Goal: Transaction & Acquisition: Purchase product/service

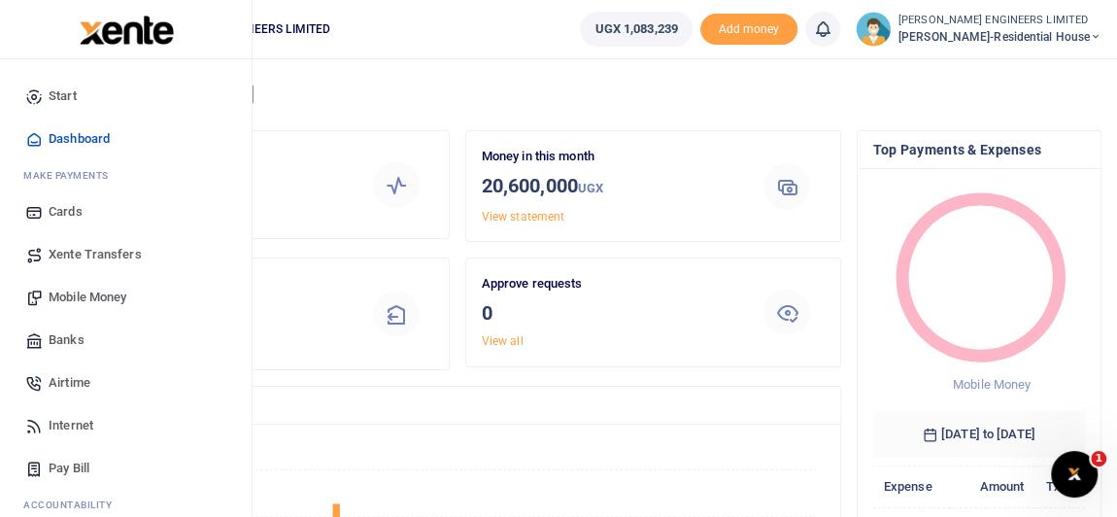
click at [78, 300] on span "Mobile Money" at bounding box center [88, 297] width 78 height 19
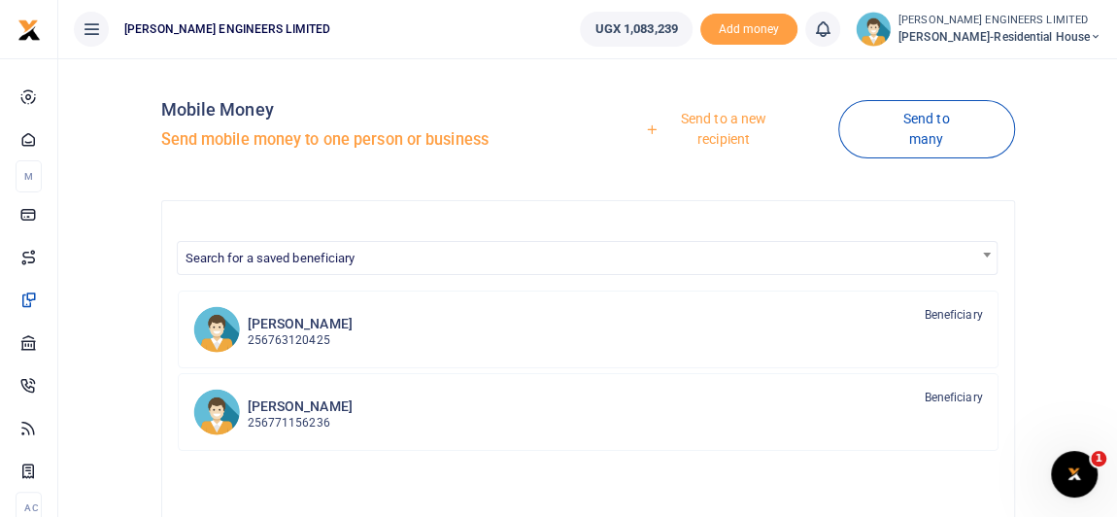
click at [733, 119] on link "Send to a new recipient" at bounding box center [716, 128] width 243 height 55
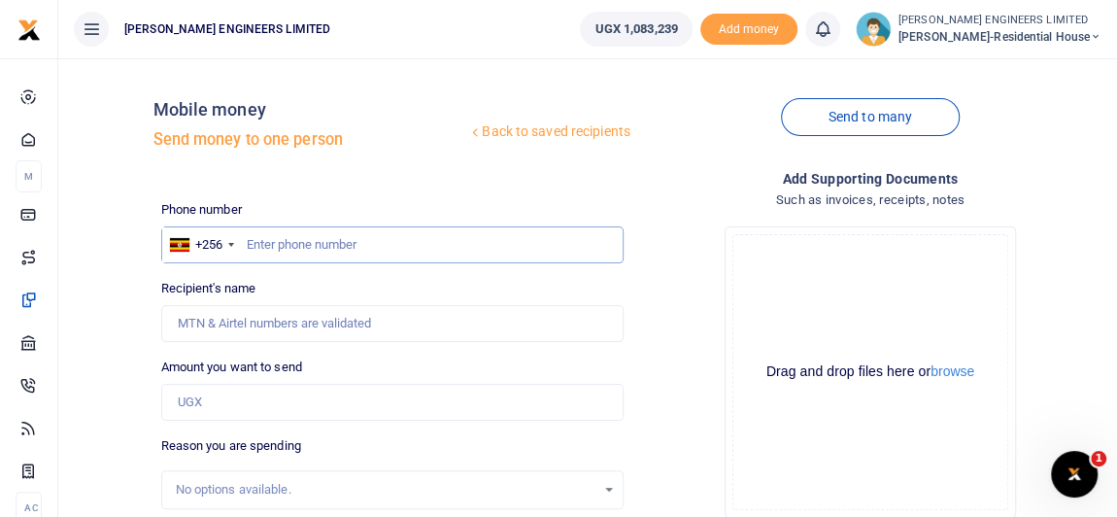
click at [278, 241] on input "text" at bounding box center [392, 244] width 462 height 37
type input "757850053"
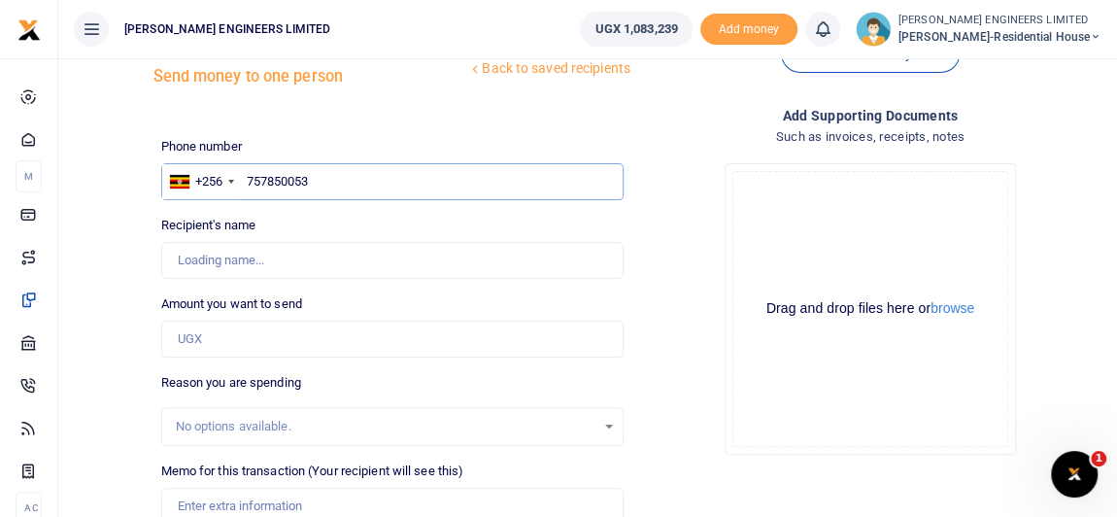
scroll to position [87, 0]
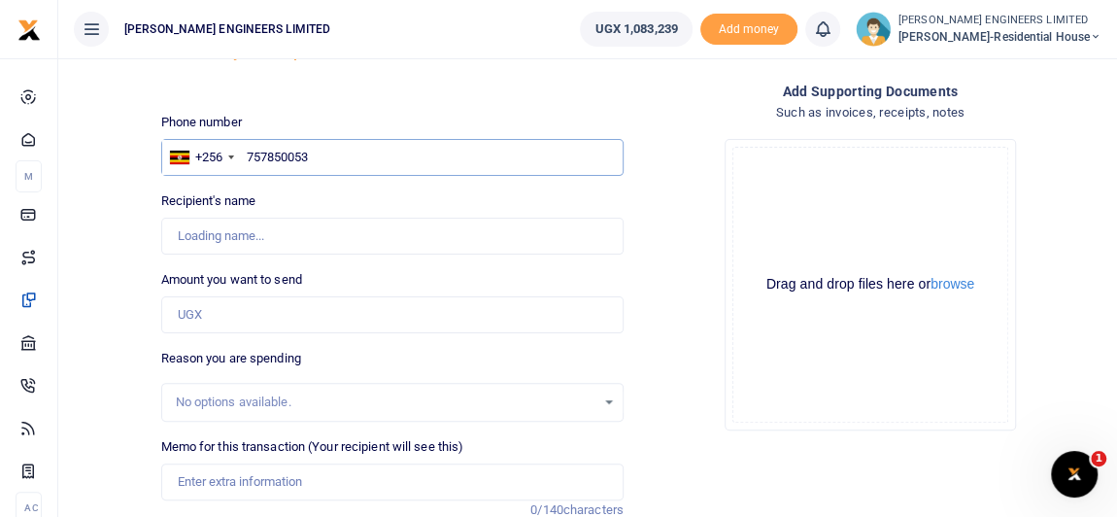
type input "Farouk Ssentongo"
type input "757850053"
click at [199, 312] on input "Amount you want to send" at bounding box center [392, 314] width 462 height 37
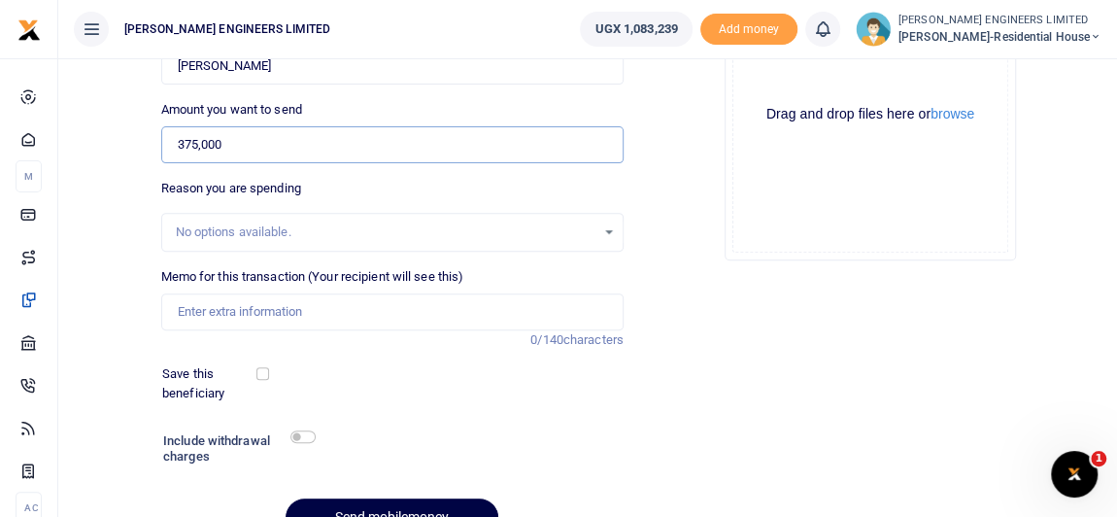
scroll to position [264, 0]
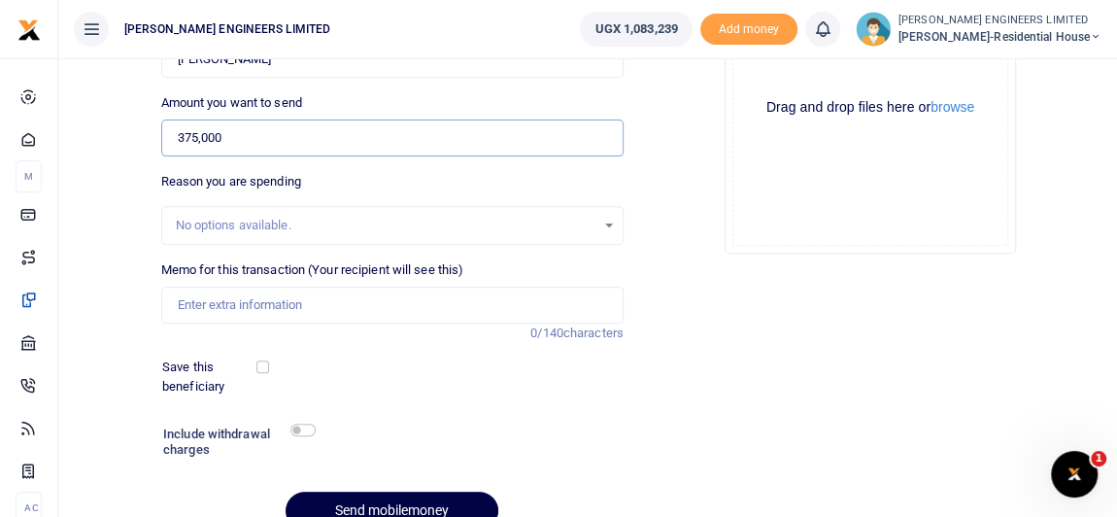
type input "375,000"
click at [193, 308] on input "Memo for this transaction (Your recipient will see this)" at bounding box center [392, 305] width 462 height 37
type input "Payment for 50pcs of 4x2 eucalypts timbers and Machine work"
click at [305, 428] on input "checkbox" at bounding box center [302, 430] width 25 height 13
checkbox input "true"
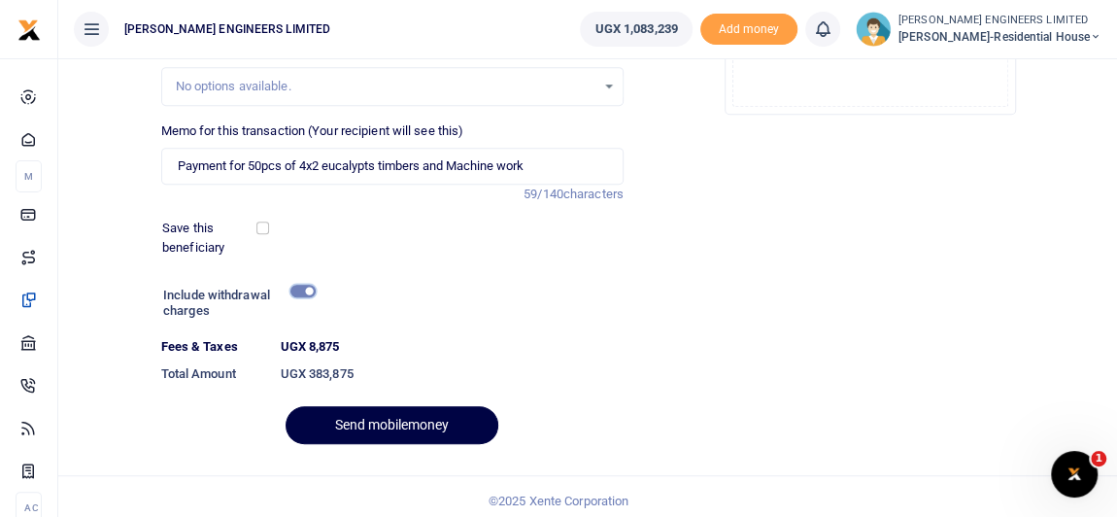
scroll to position [410, 0]
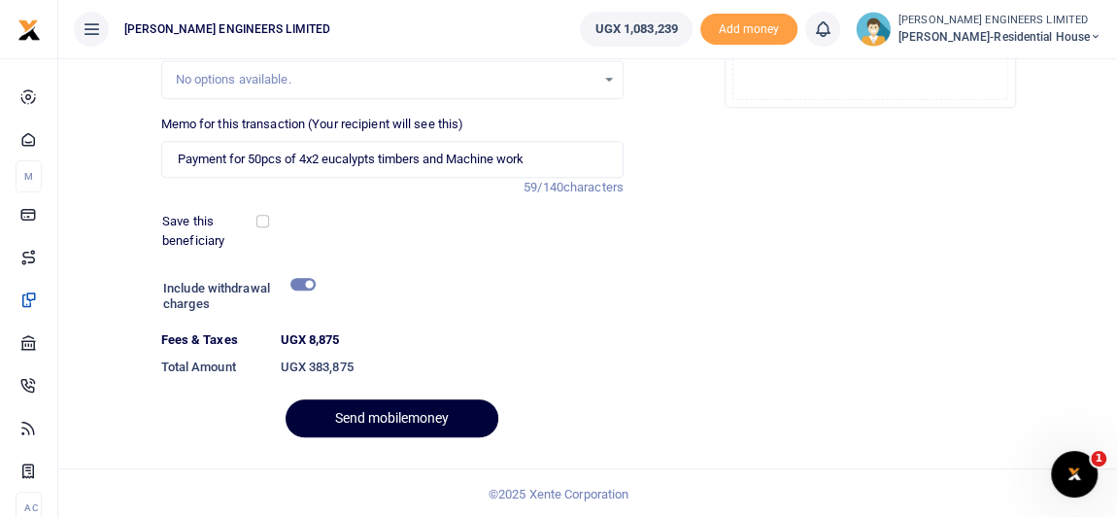
click at [408, 417] on button "Send mobilemoney" at bounding box center [392, 418] width 213 height 38
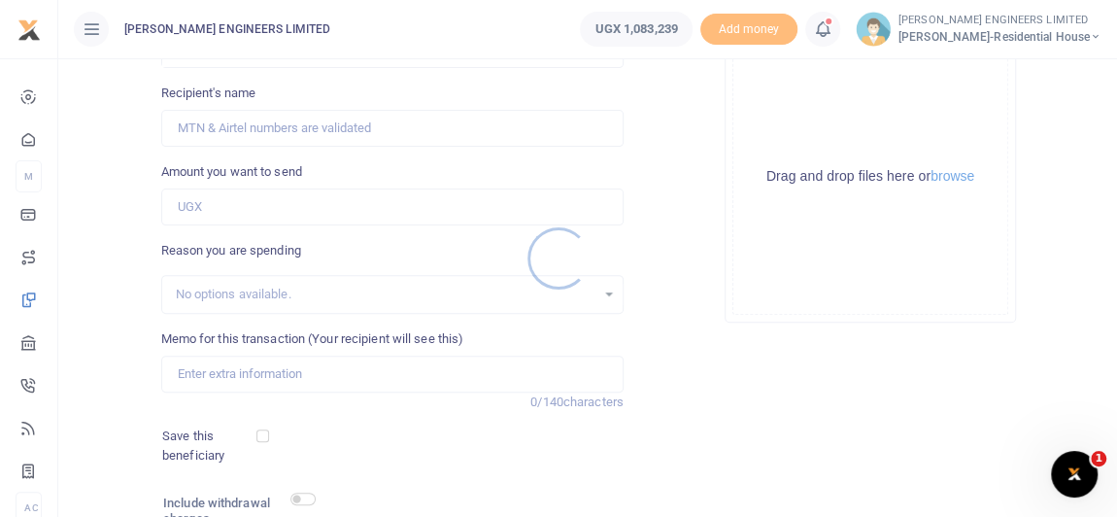
scroll to position [180, 0]
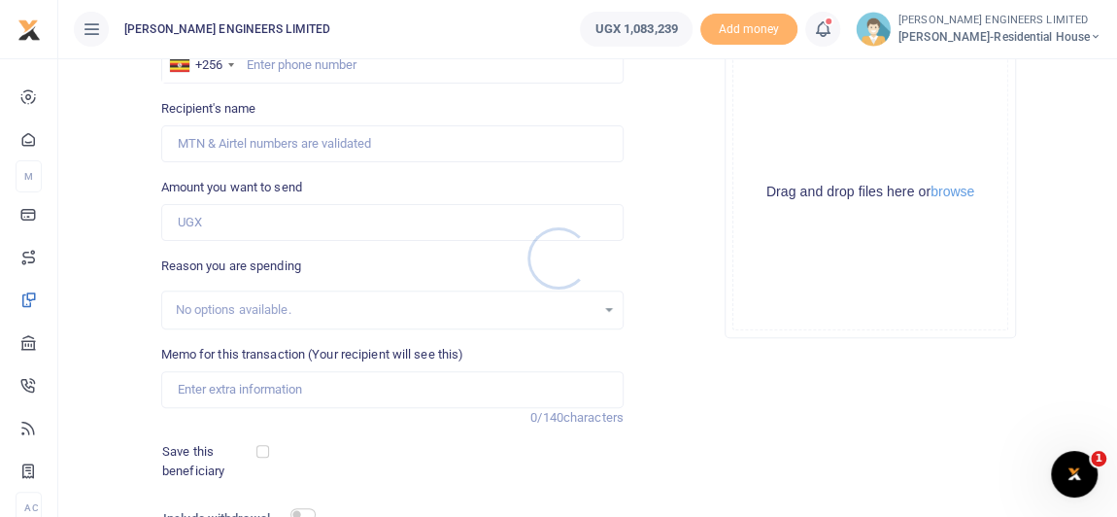
click at [834, 35] on div at bounding box center [558, 258] width 1117 height 517
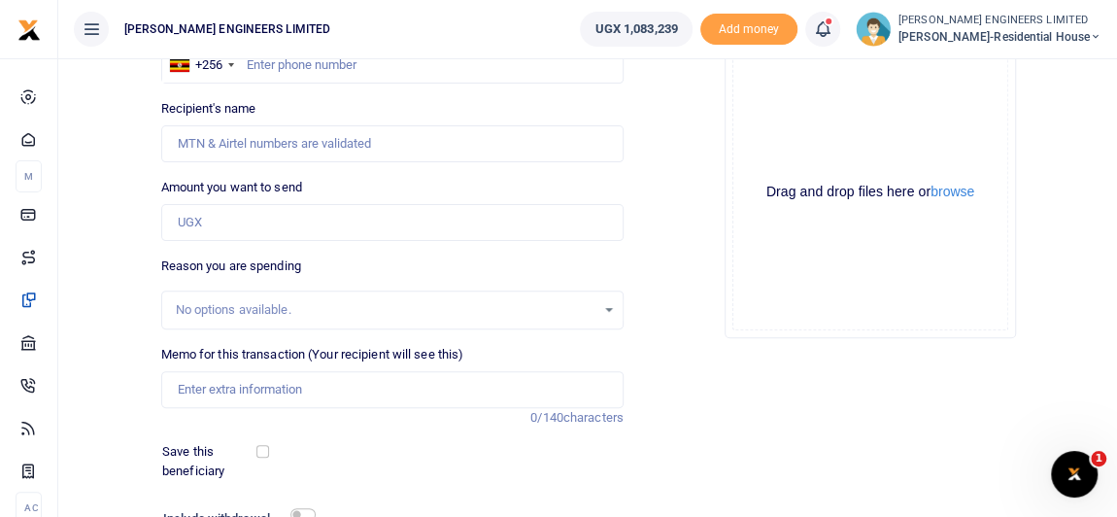
click at [831, 38] on icon at bounding box center [822, 28] width 19 height 21
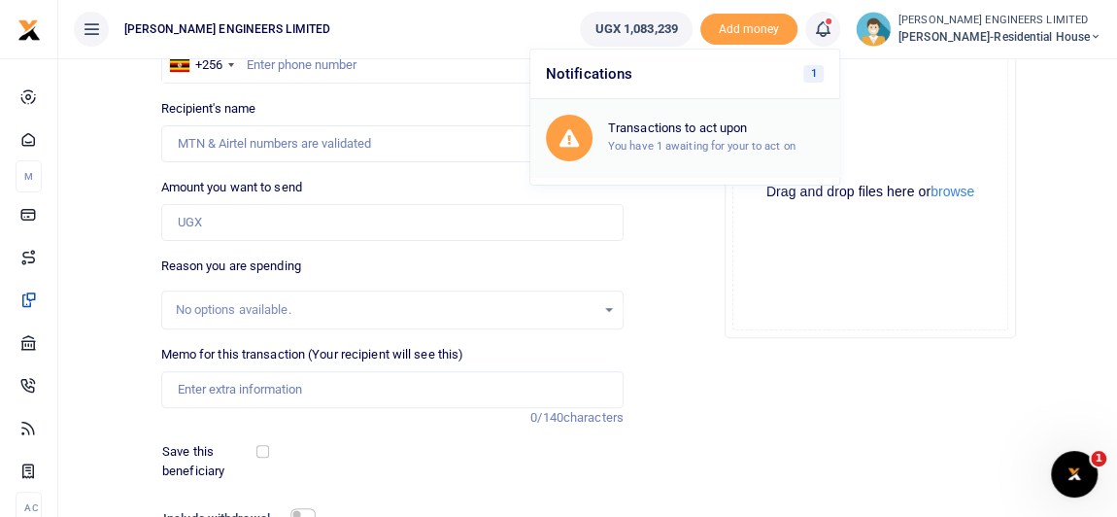
click at [737, 134] on h6 "Transactions to act upon" at bounding box center [716, 128] width 216 height 16
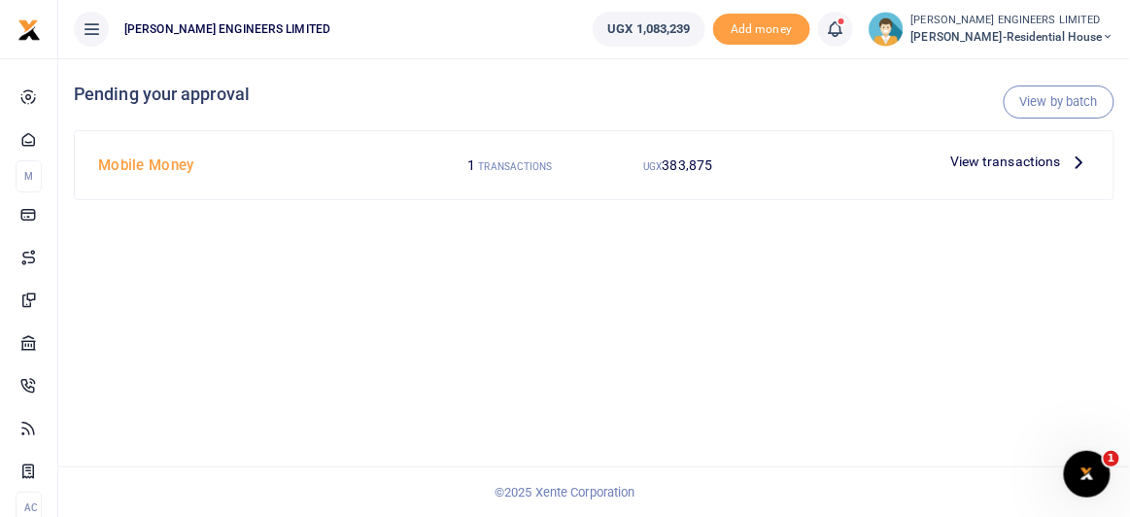
click at [1002, 160] on span "View transactions" at bounding box center [1005, 161] width 111 height 21
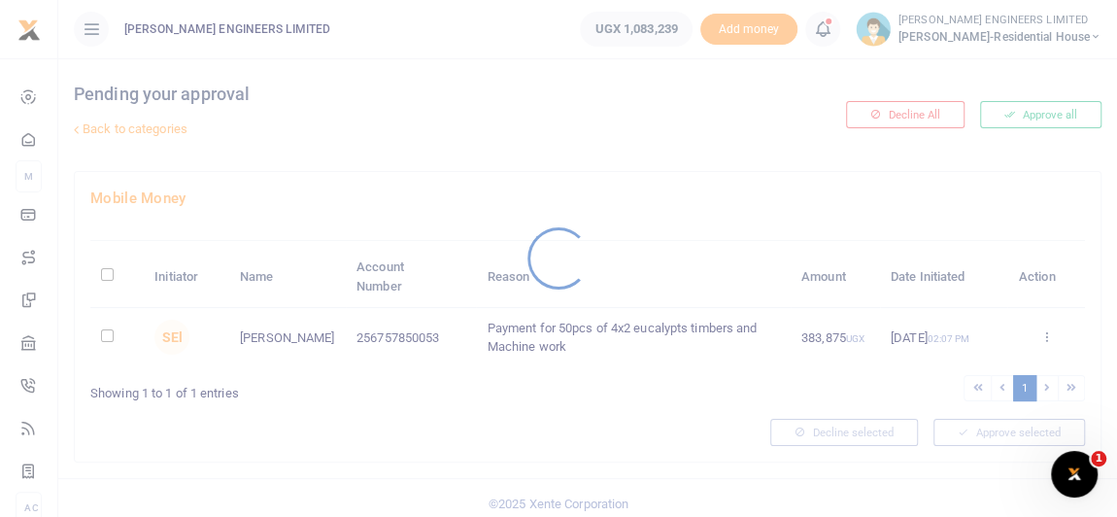
click at [102, 336] on div at bounding box center [558, 258] width 1117 height 517
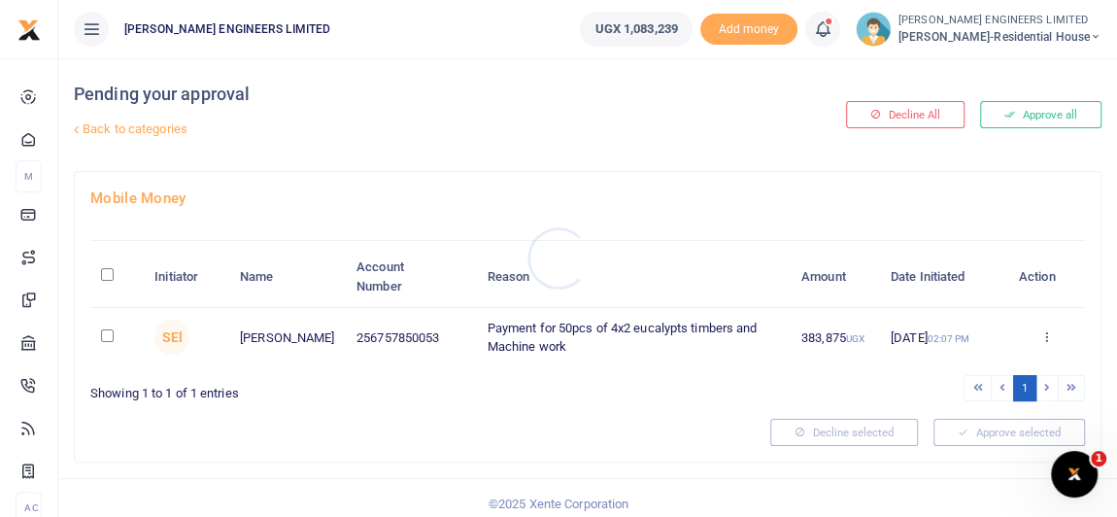
click at [107, 336] on div at bounding box center [558, 258] width 1117 height 517
click at [107, 333] on input "checkbox" at bounding box center [107, 335] width 13 height 13
checkbox input "true"
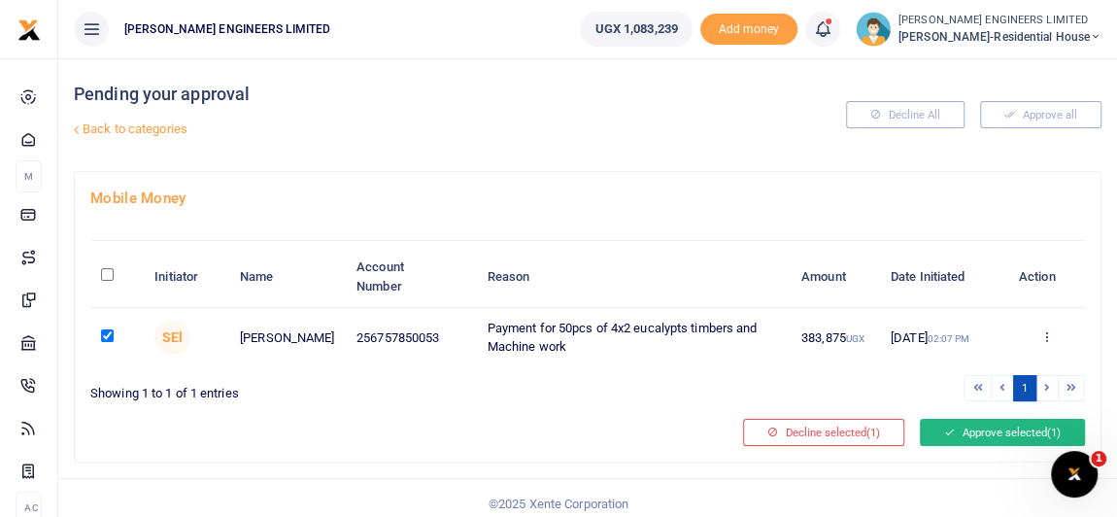
click at [960, 432] on button "Approve selected (1)" at bounding box center [1002, 432] width 165 height 27
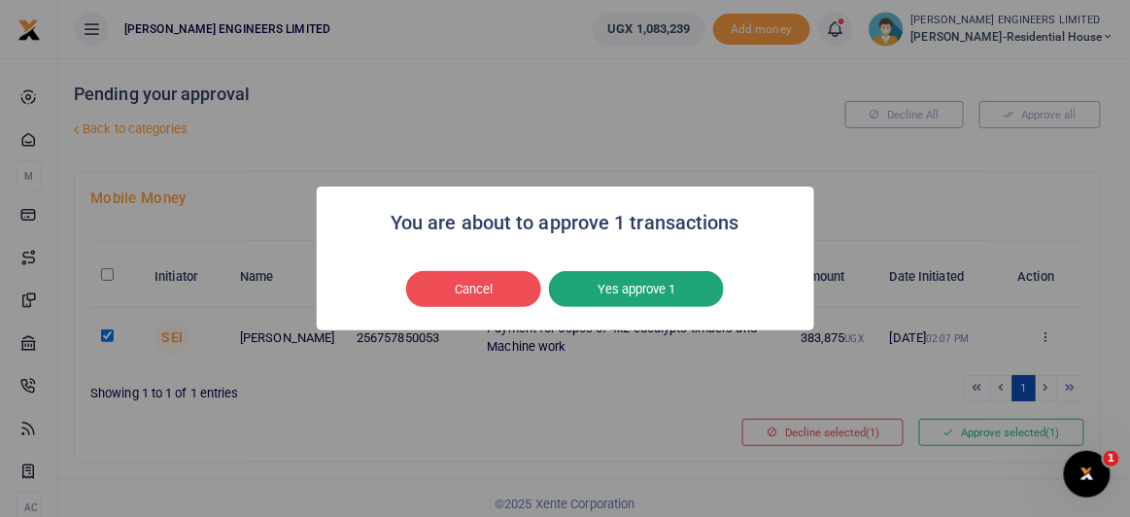
click at [638, 291] on button "Yes approve 1" at bounding box center [636, 289] width 175 height 37
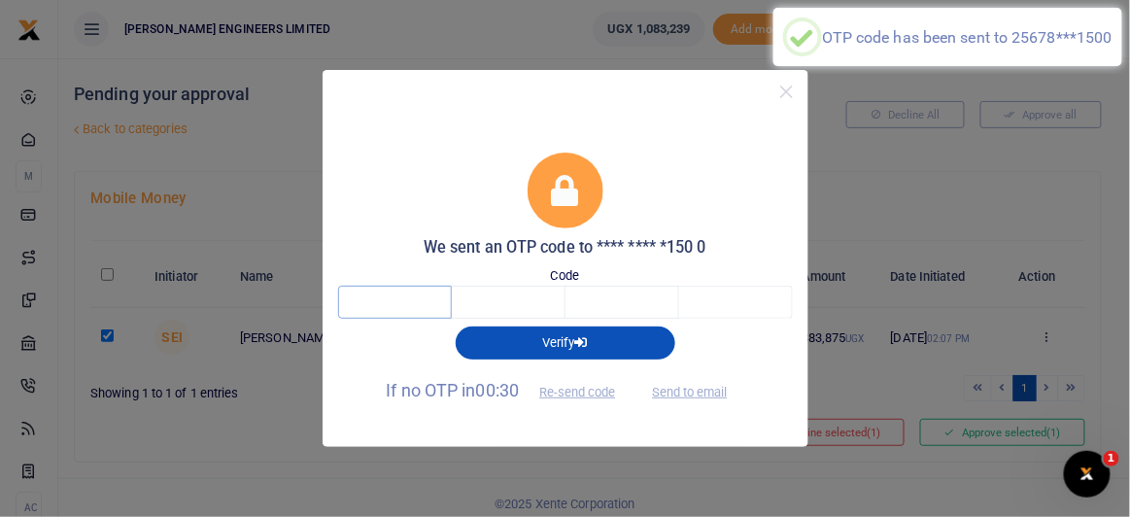
click at [402, 300] on input "text" at bounding box center [395, 302] width 114 height 33
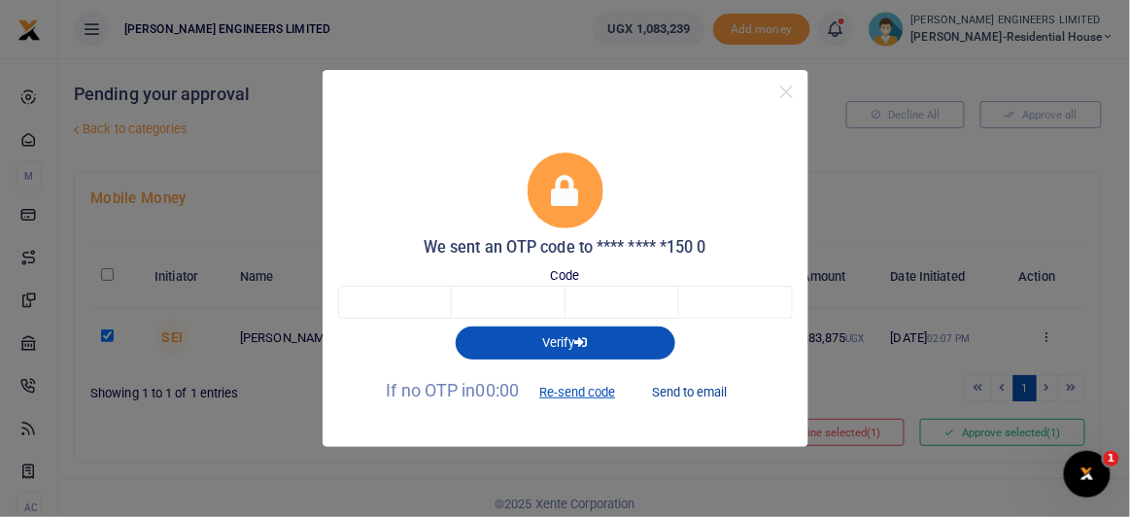
click at [684, 390] on button "Send to email" at bounding box center [689, 391] width 108 height 33
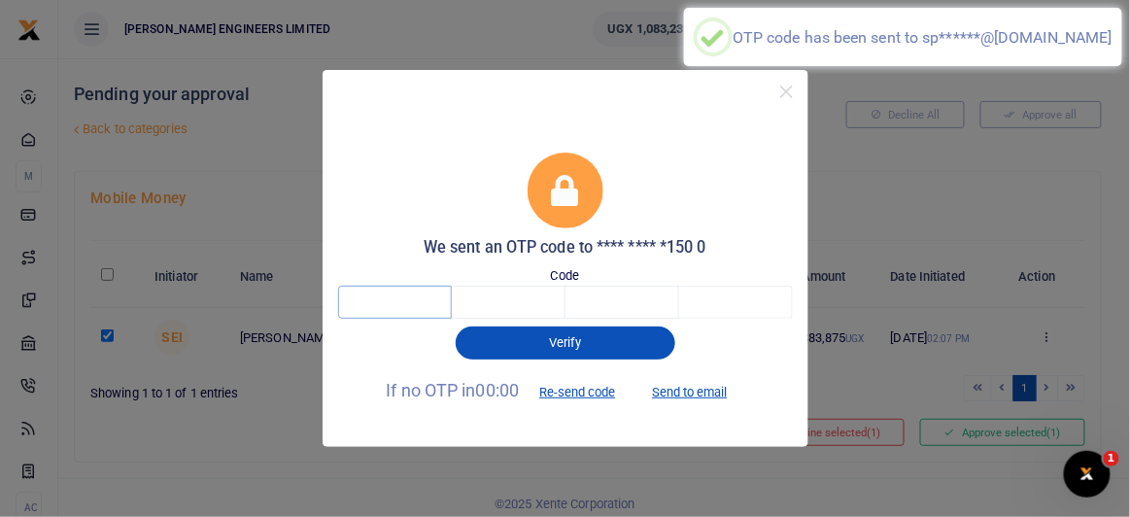
click at [414, 298] on input "text" at bounding box center [395, 302] width 114 height 33
type input "6"
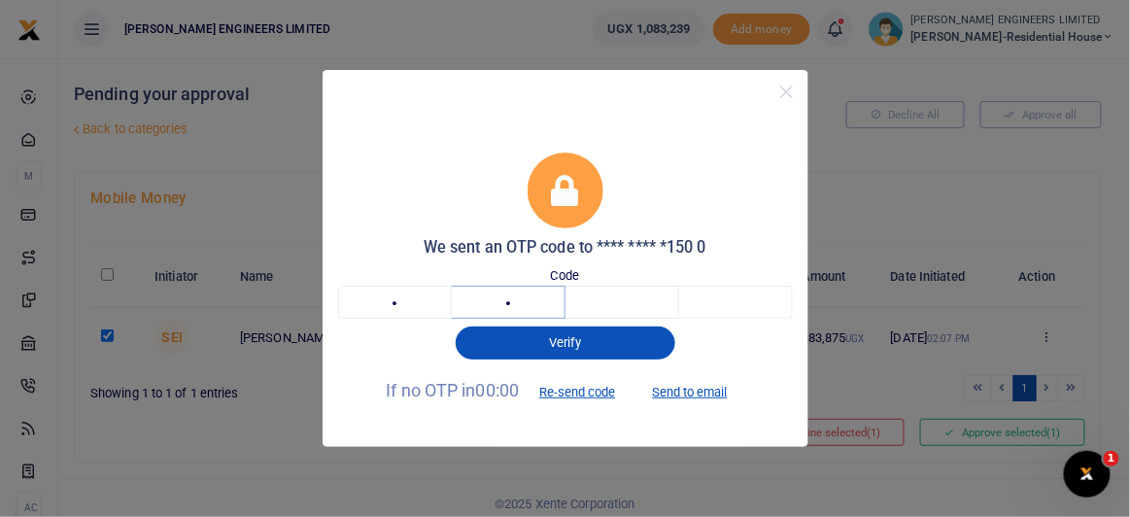
type input "9"
type input "4"
type input "6"
type input "8"
type input "5"
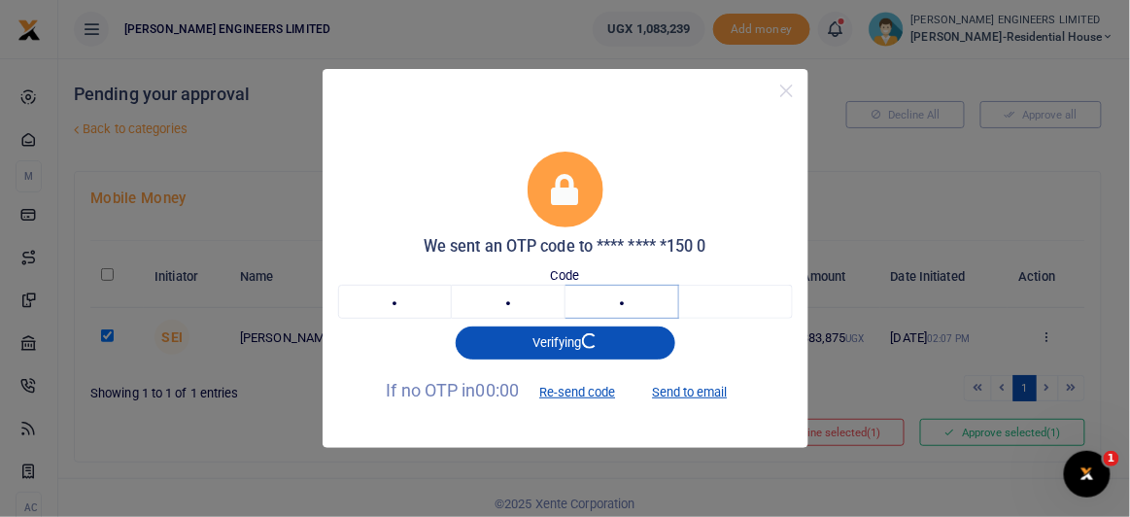
type input "8"
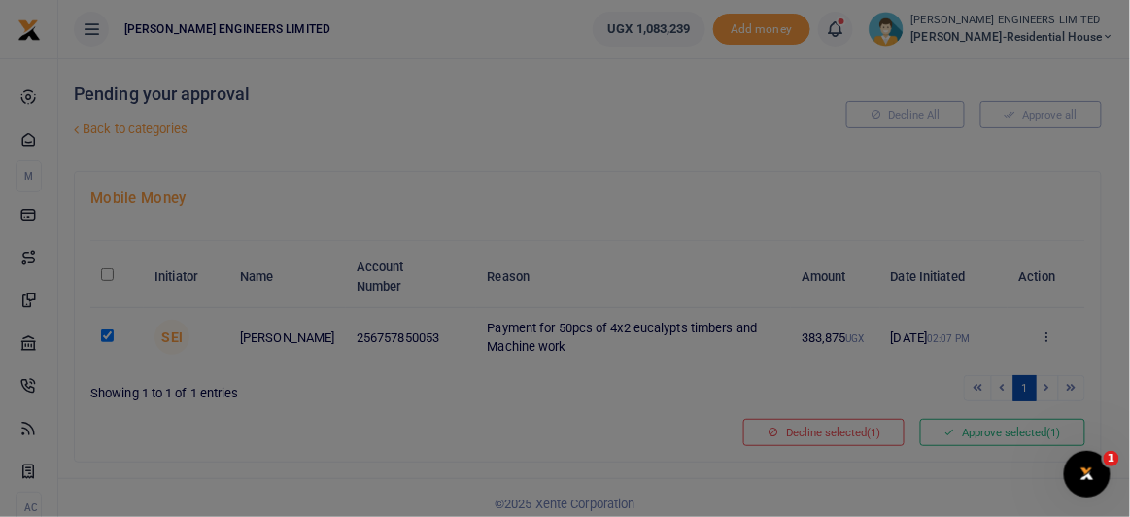
type input "3"
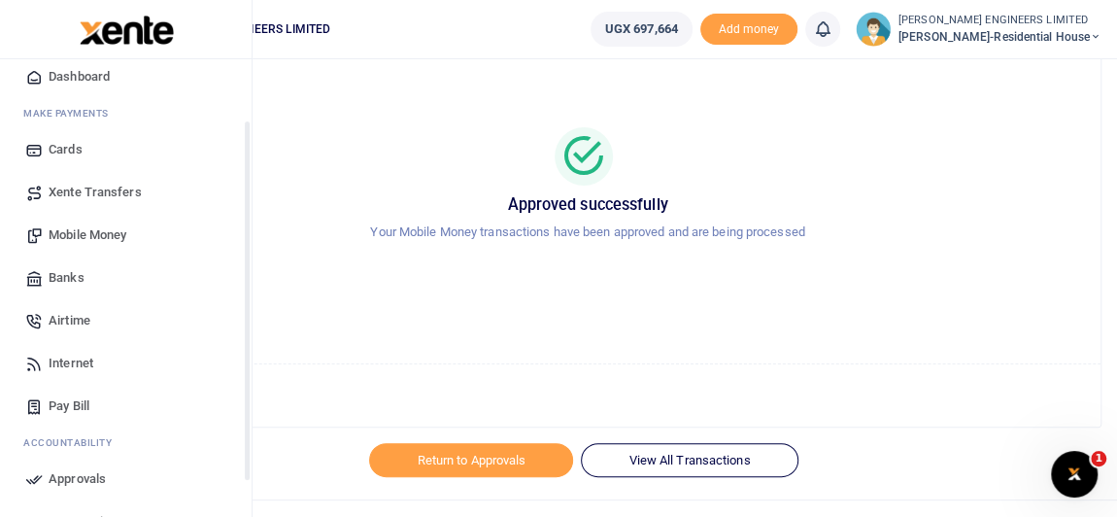
scroll to position [87, 0]
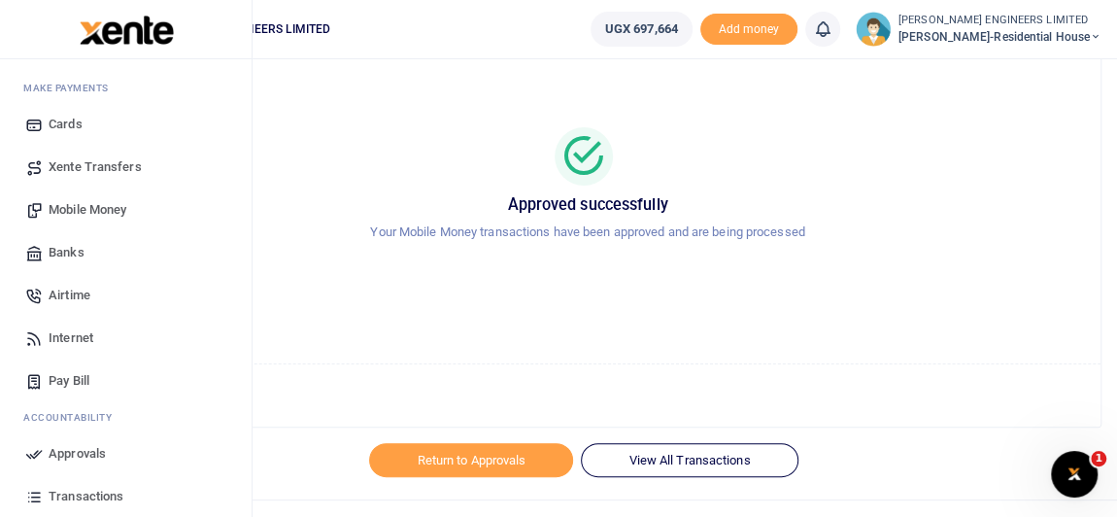
click at [80, 208] on span "Mobile Money" at bounding box center [88, 209] width 78 height 19
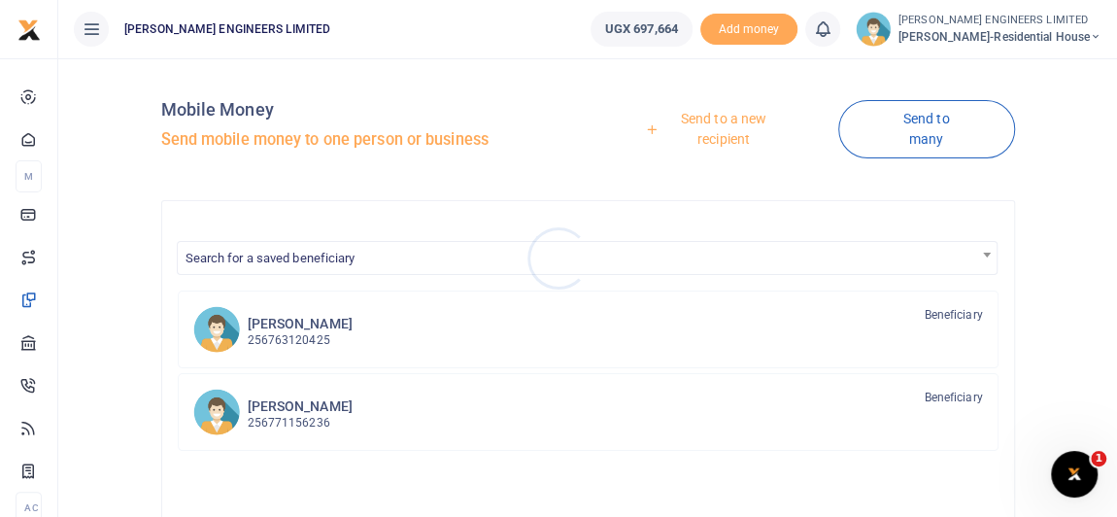
click at [287, 336] on div at bounding box center [558, 258] width 1117 height 517
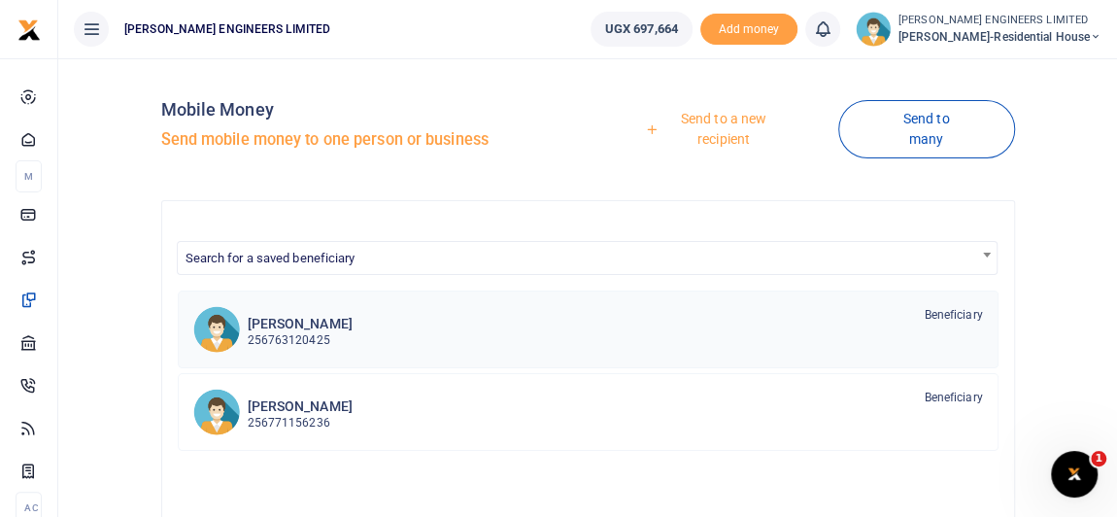
click at [287, 336] on p "256763120425" at bounding box center [300, 340] width 105 height 18
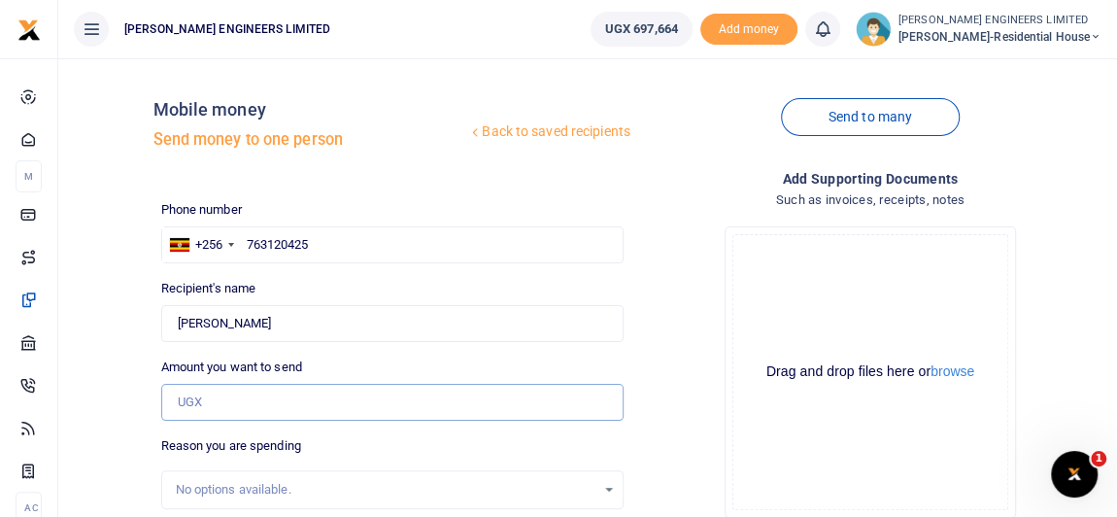
click at [217, 401] on input "Amount you want to send" at bounding box center [392, 402] width 462 height 37
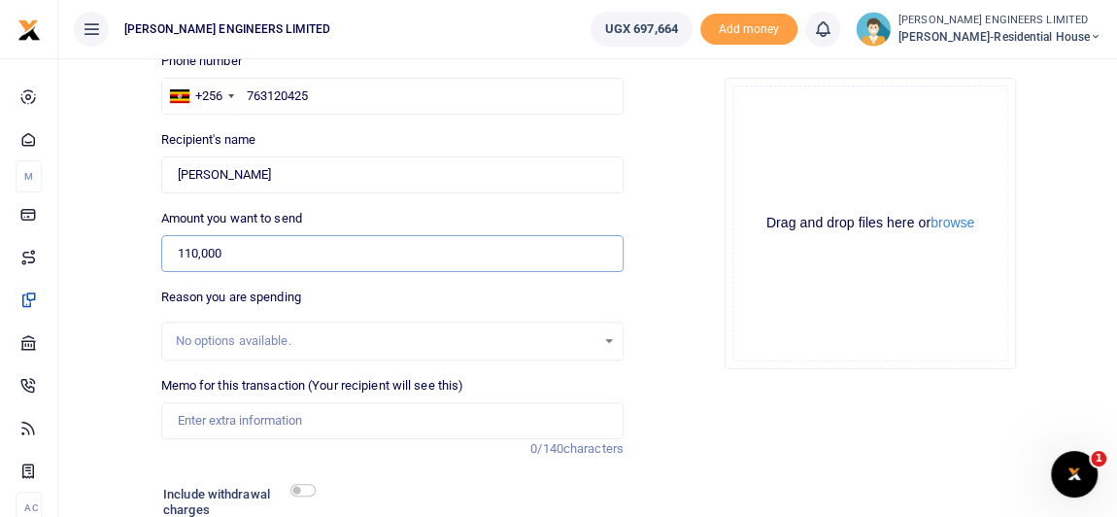
scroll to position [176, 0]
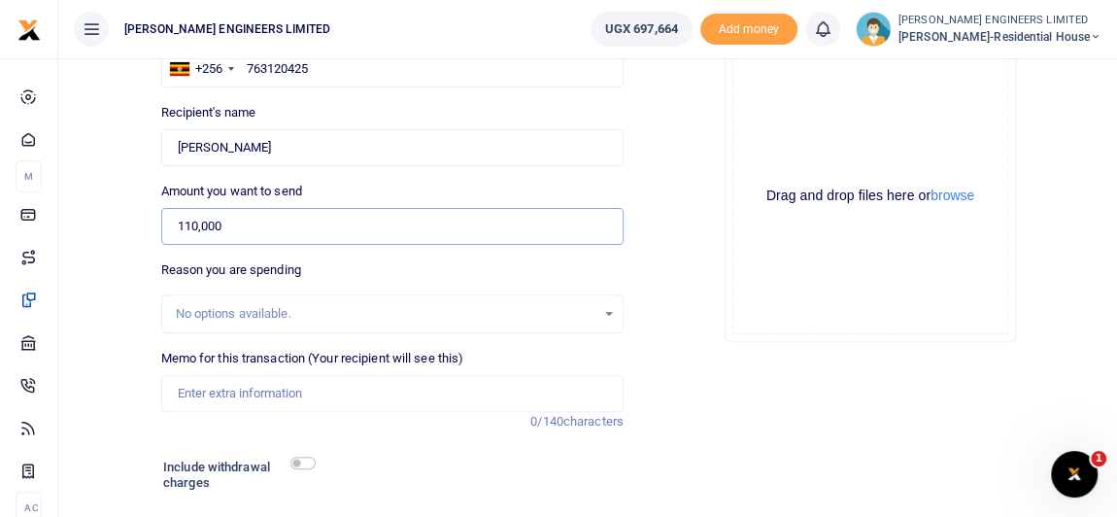
type input "110,000"
click at [197, 397] on input "Memo for this transaction (Your recipient will see this)" at bounding box center [392, 393] width 462 height 37
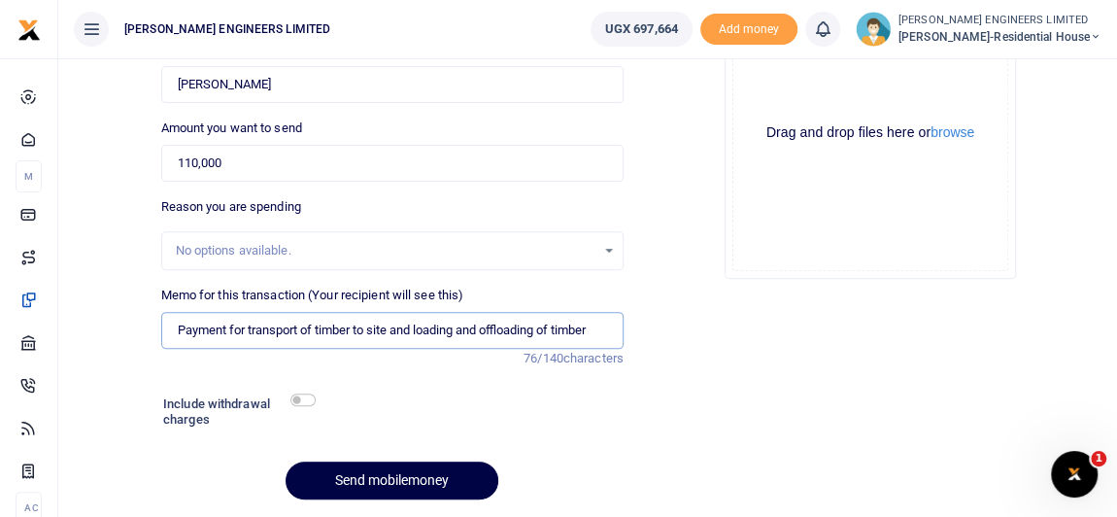
scroll to position [264, 0]
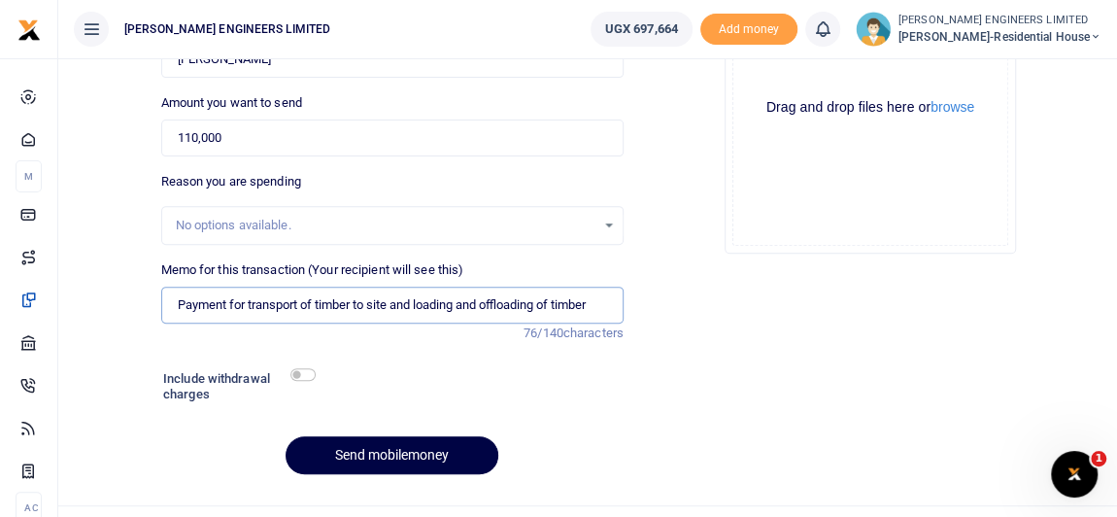
type input "Payment for transport of timber to site and loading and offloading of timber"
click at [307, 372] on input "checkbox" at bounding box center [302, 374] width 25 height 13
checkbox input "true"
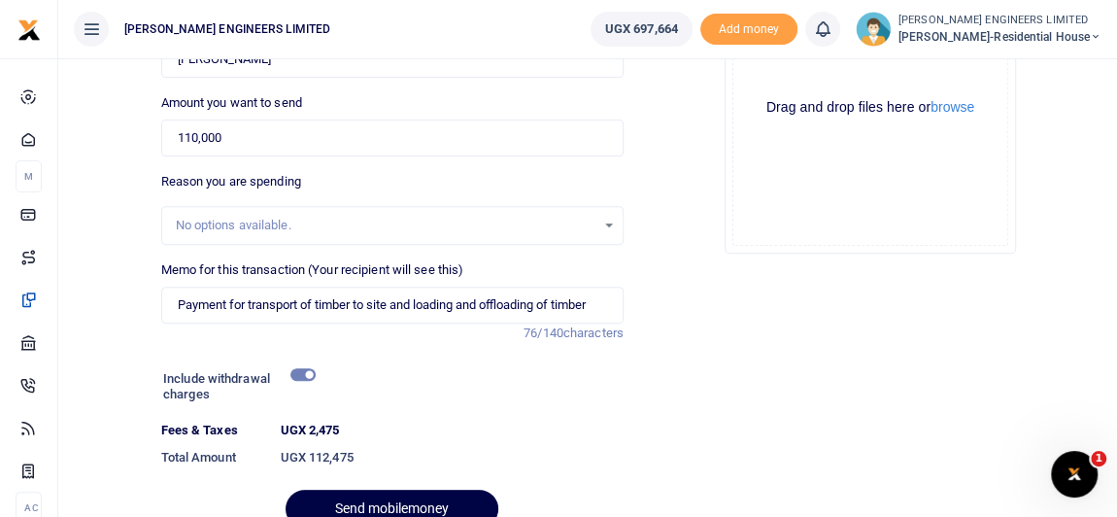
click at [410, 504] on div at bounding box center [400, 504] width 23 height 23
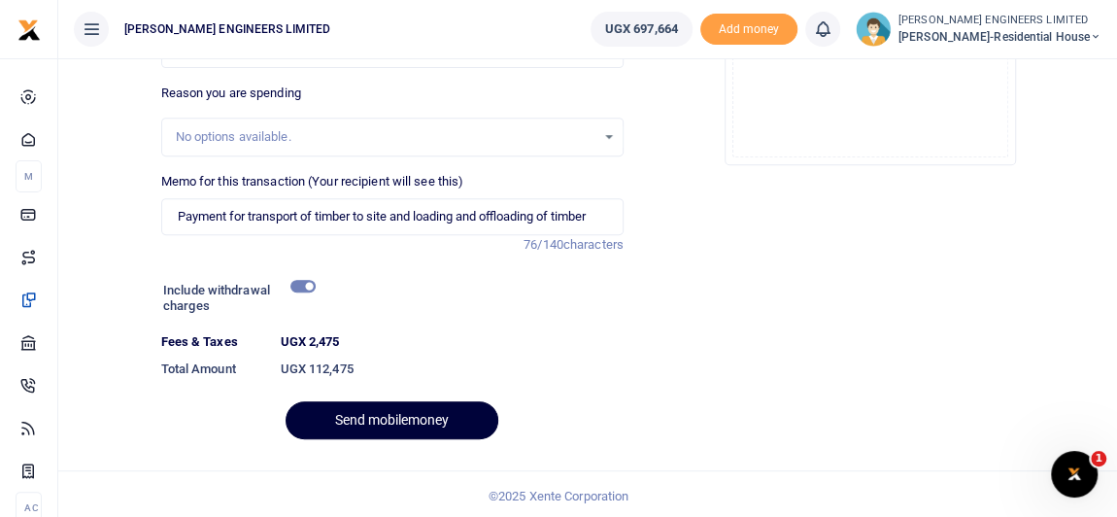
click at [428, 421] on button "Send mobilemoney" at bounding box center [392, 420] width 213 height 38
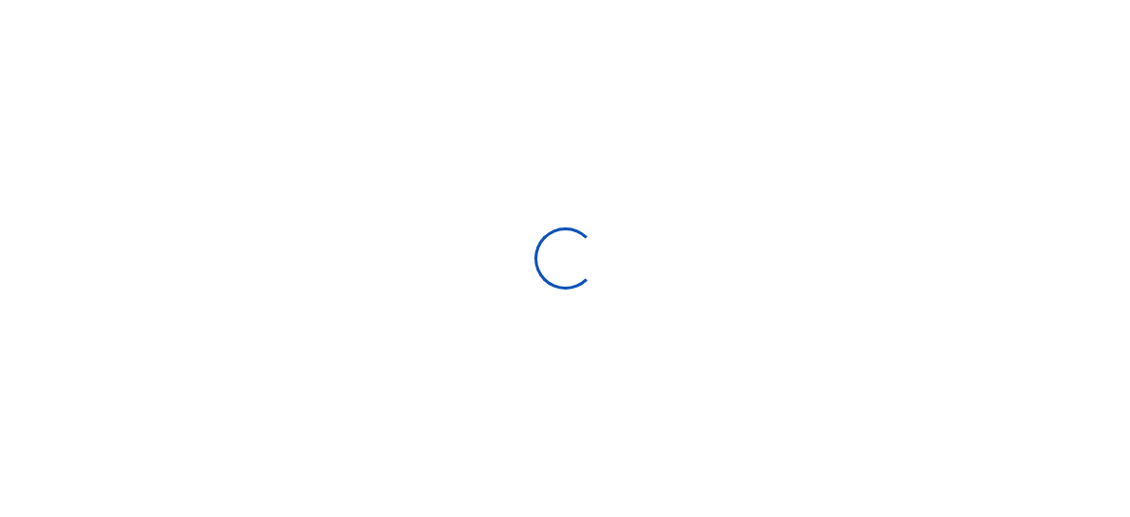
select select
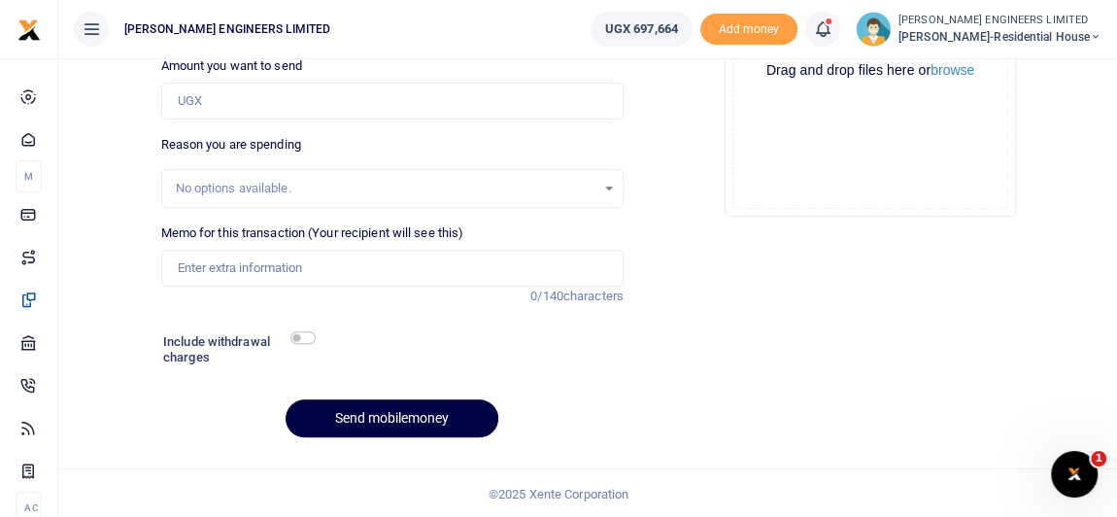
click at [831, 31] on icon at bounding box center [822, 28] width 19 height 21
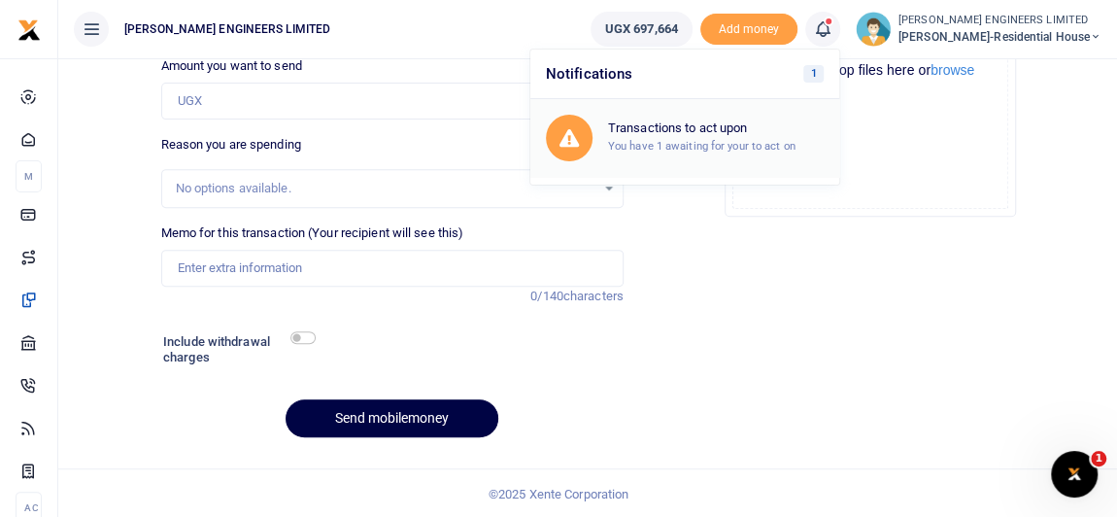
click at [720, 141] on small "You have 1 awaiting for your to act on" at bounding box center [701, 146] width 187 height 14
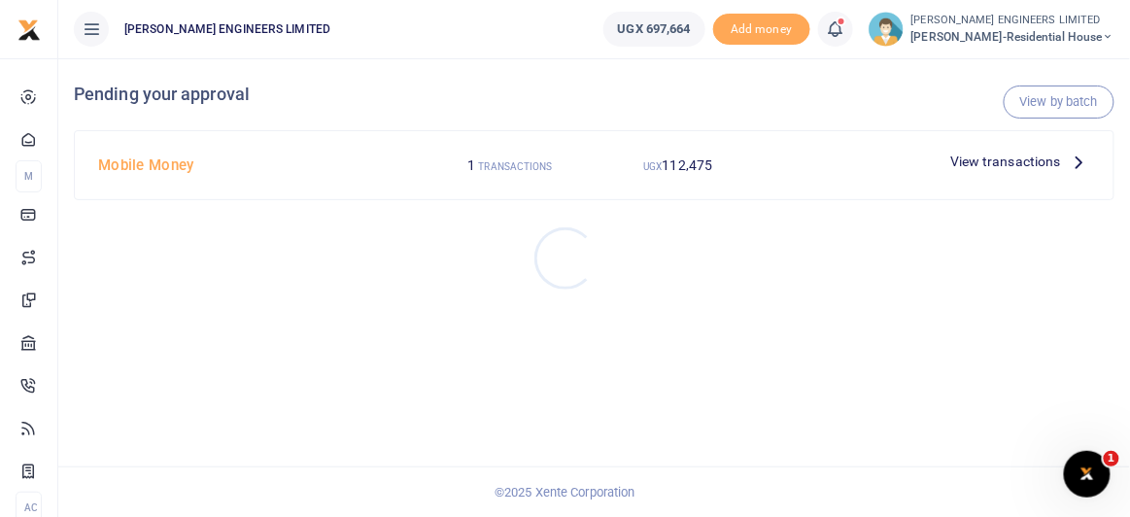
click at [993, 163] on div at bounding box center [565, 258] width 1130 height 517
click at [989, 162] on span "View transactions" at bounding box center [1005, 161] width 111 height 21
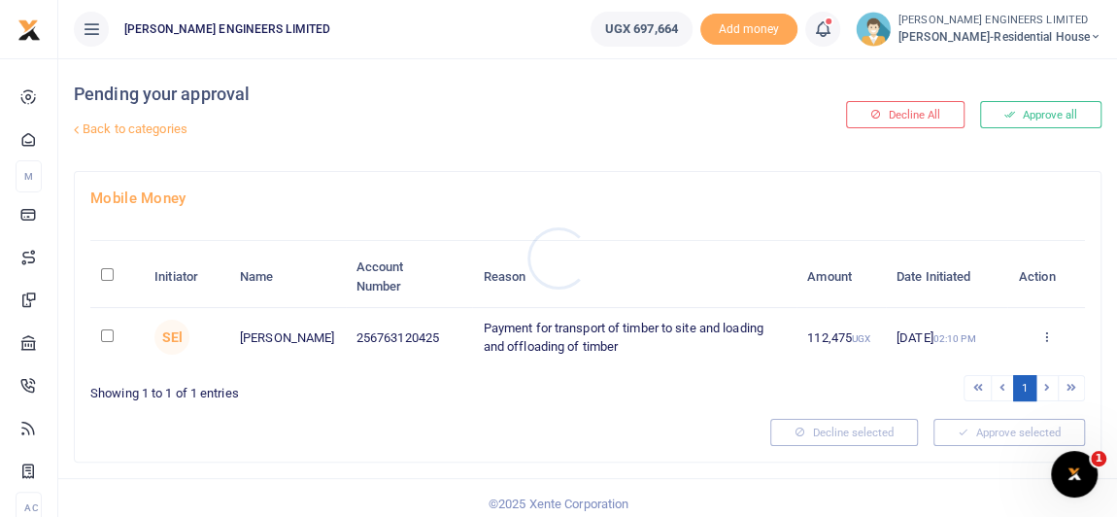
click at [109, 335] on div at bounding box center [558, 258] width 1117 height 517
click at [109, 335] on input "checkbox" at bounding box center [107, 335] width 13 height 13
checkbox input "true"
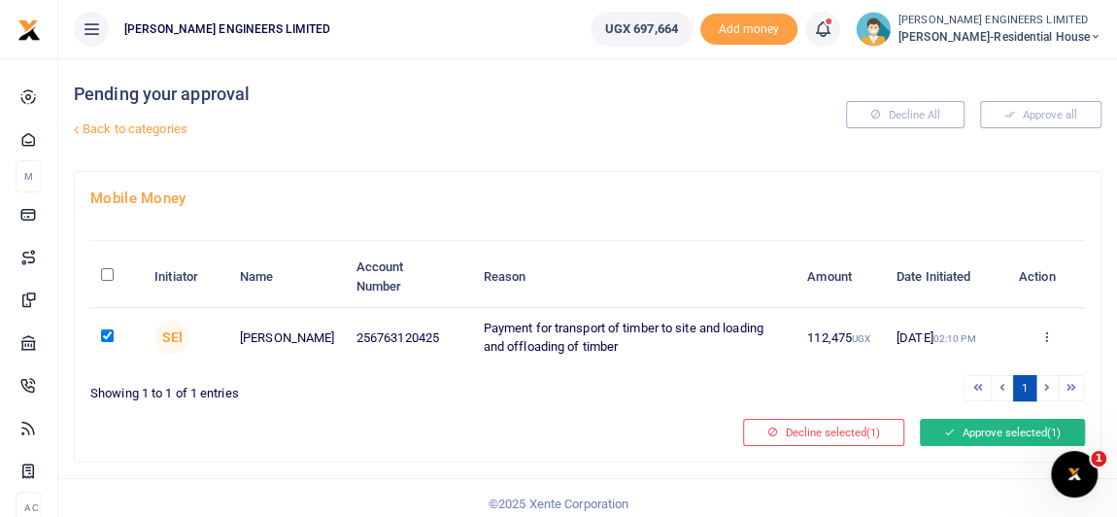
click at [967, 424] on button "Approve selected (1)" at bounding box center [1002, 432] width 165 height 27
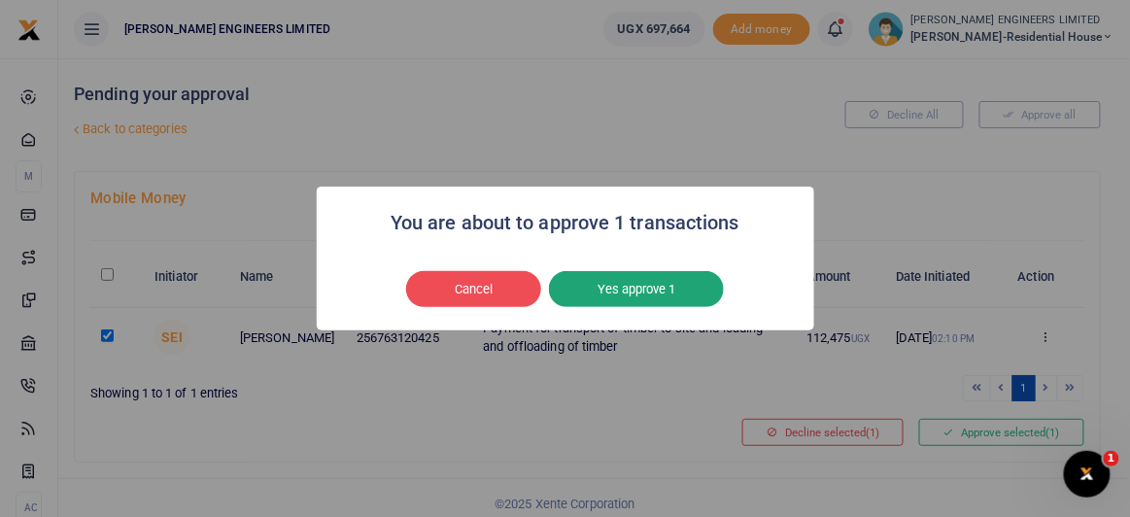
click at [634, 293] on button "Yes approve 1" at bounding box center [636, 289] width 175 height 37
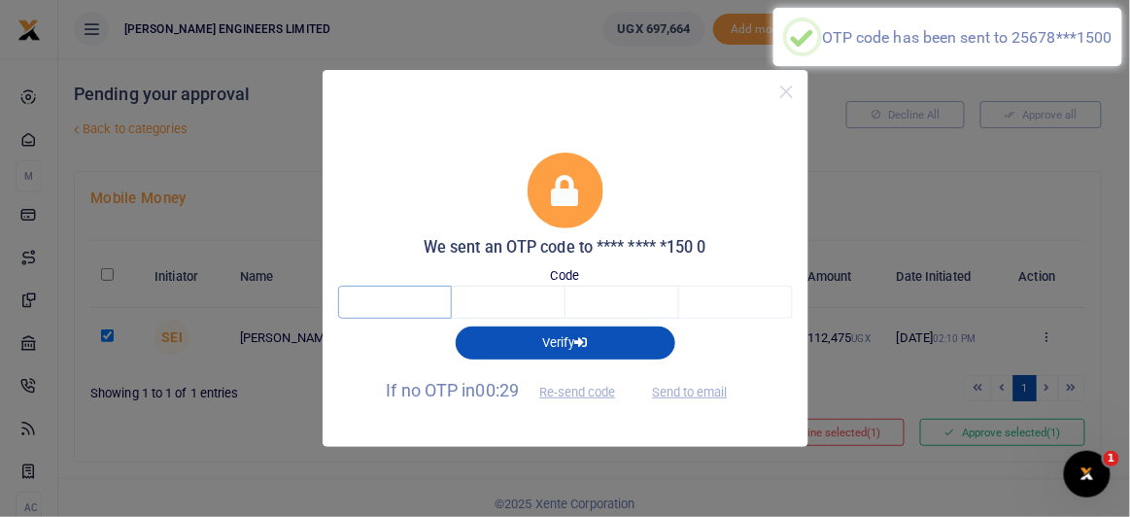
click at [397, 302] on input "text" at bounding box center [395, 302] width 114 height 33
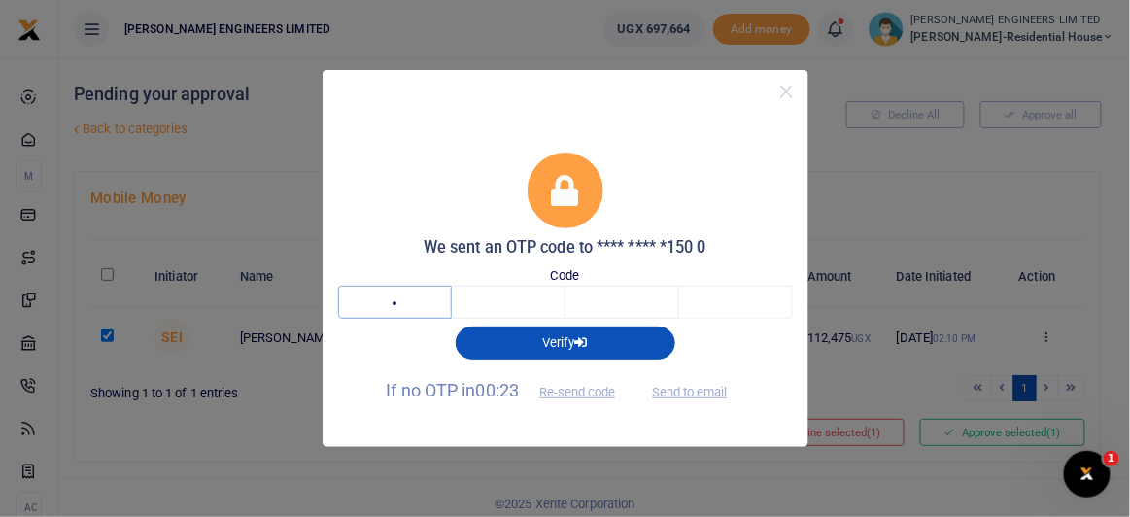
type input "4"
type input "7"
type input "1"
type input "9"
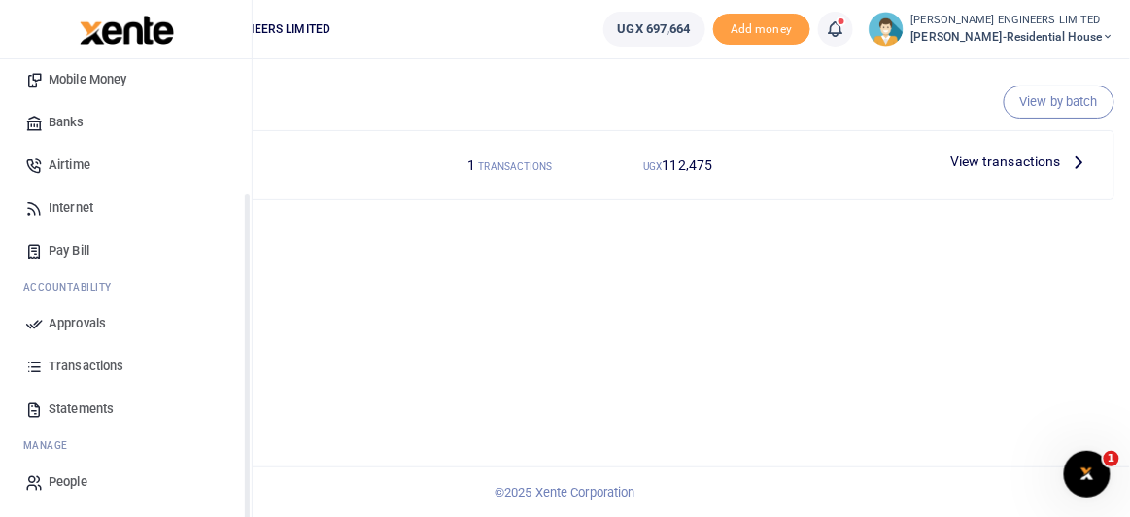
scroll to position [189, 0]
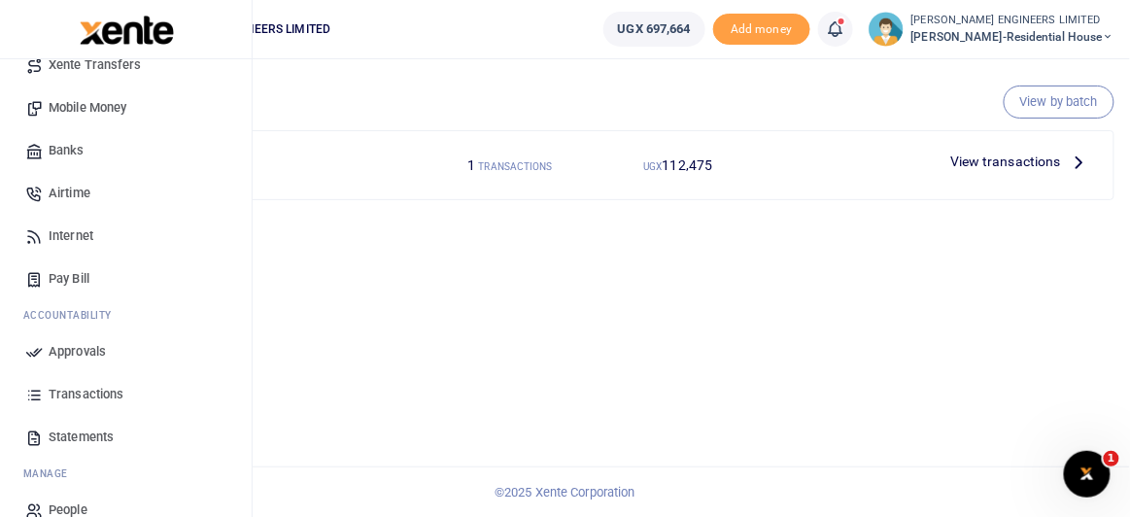
drag, startPoint x: 100, startPoint y: 393, endPoint x: 336, endPoint y: 357, distance: 238.8
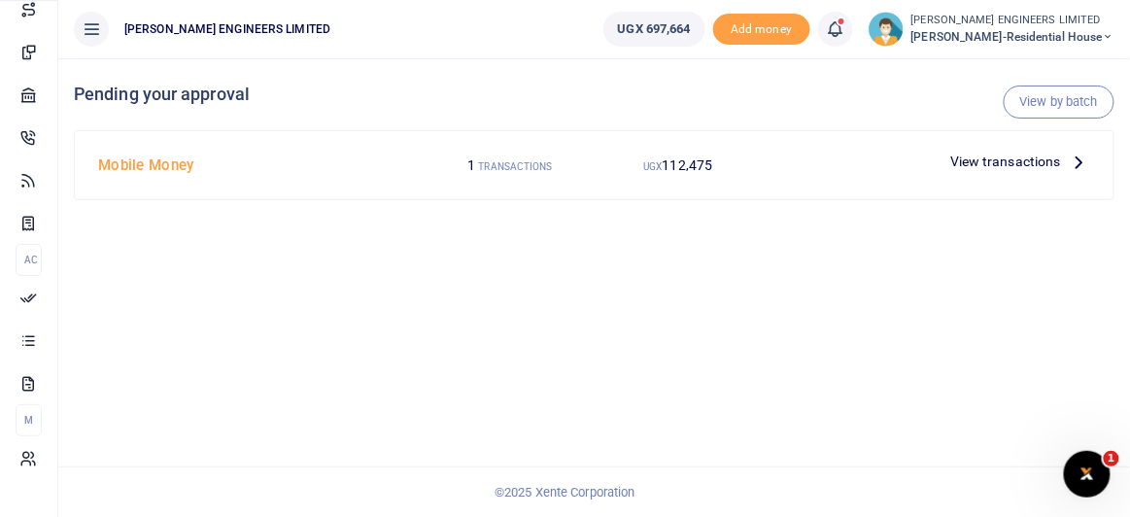
click at [0, 0] on span "Transactions" at bounding box center [0, 0] width 0 height 0
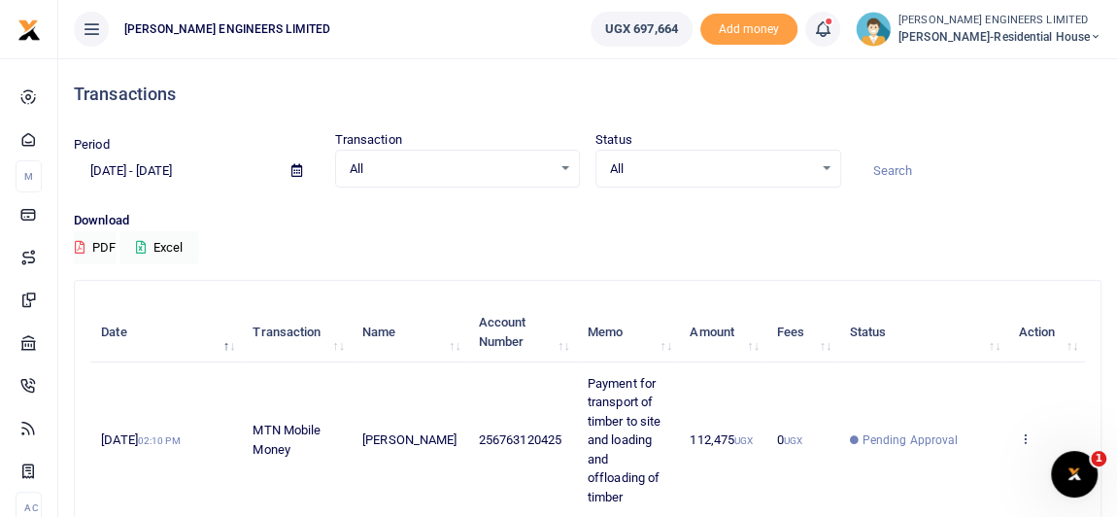
scroll to position [87, 0]
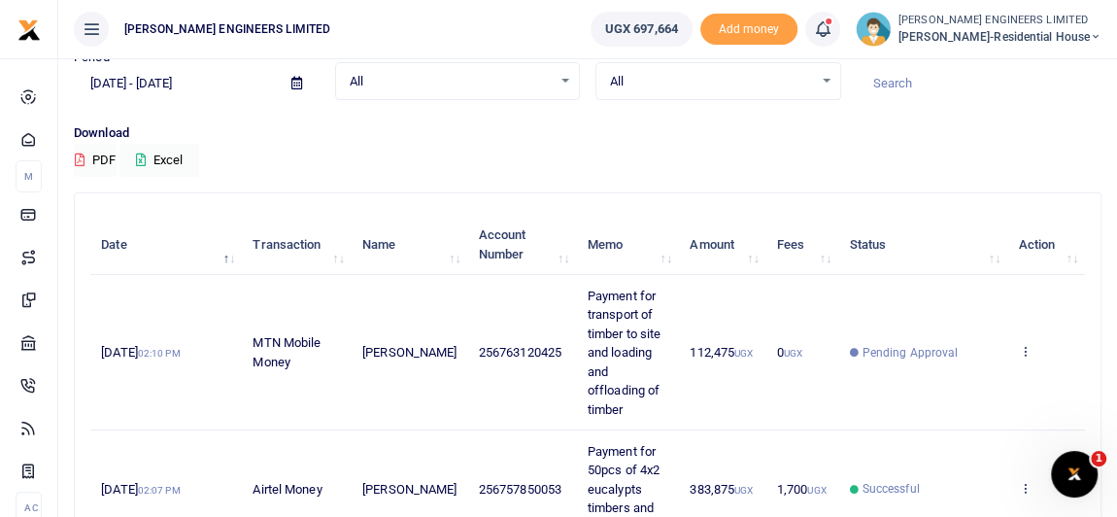
click at [743, 347] on td "112,475 UGX" at bounding box center [722, 352] width 87 height 155
click at [829, 28] on icon at bounding box center [822, 28] width 19 height 21
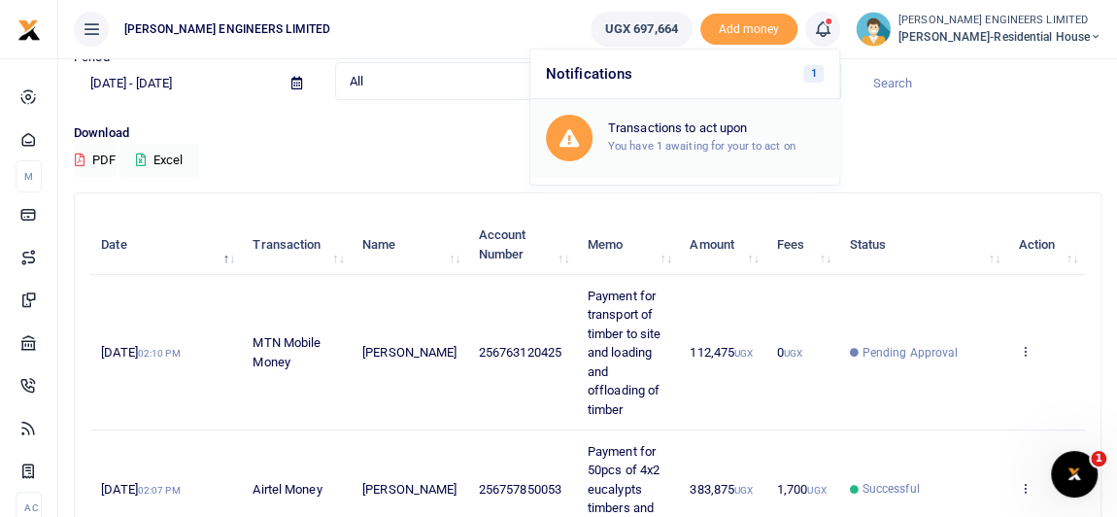
click at [710, 133] on h6 "Transactions to act upon" at bounding box center [716, 128] width 216 height 16
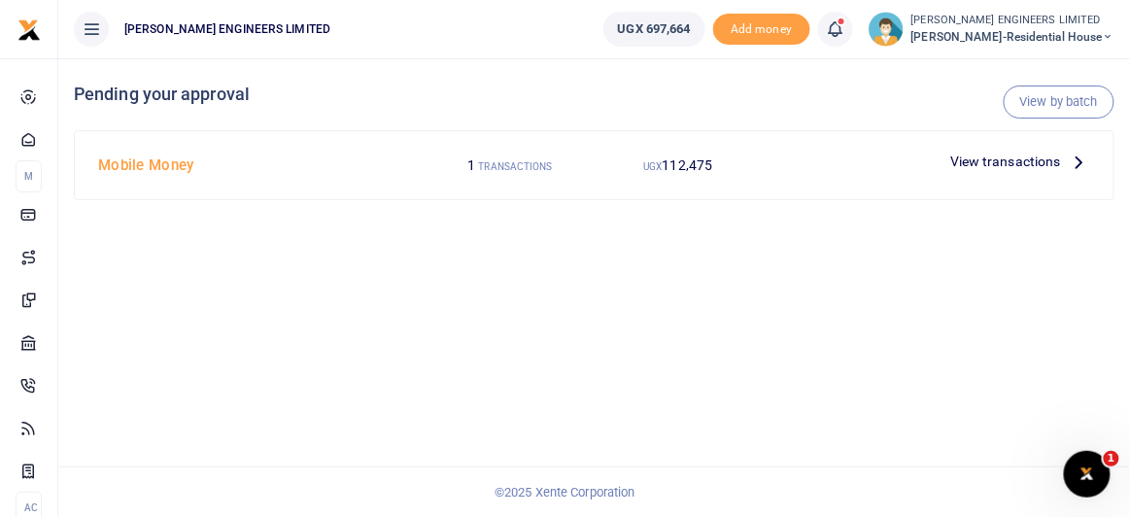
click at [997, 160] on span "View transactions" at bounding box center [1005, 161] width 111 height 21
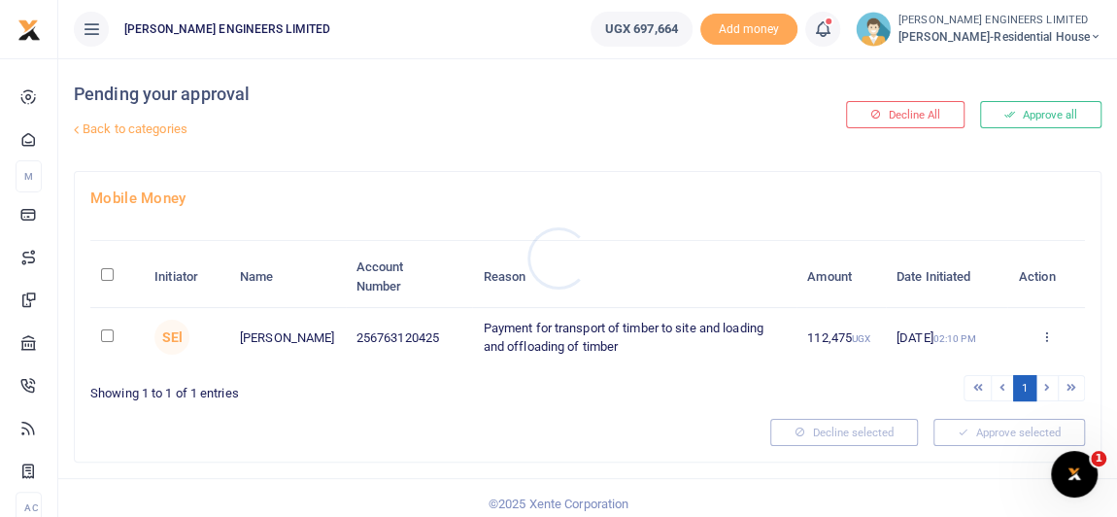
click at [109, 338] on div at bounding box center [558, 258] width 1117 height 517
click at [107, 331] on input "checkbox" at bounding box center [107, 335] width 13 height 13
checkbox input "true"
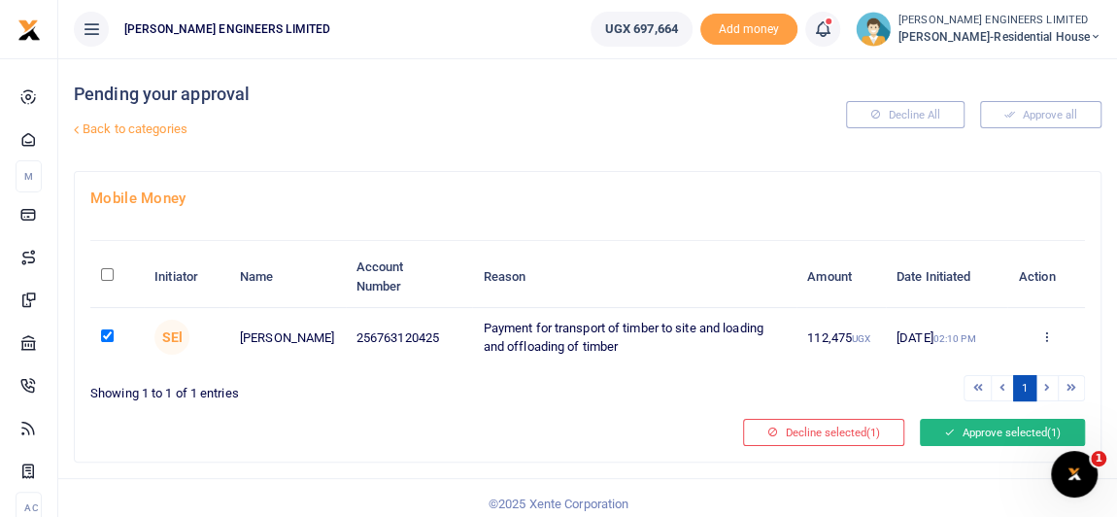
click at [990, 432] on button "Approve selected (1)" at bounding box center [1002, 432] width 165 height 27
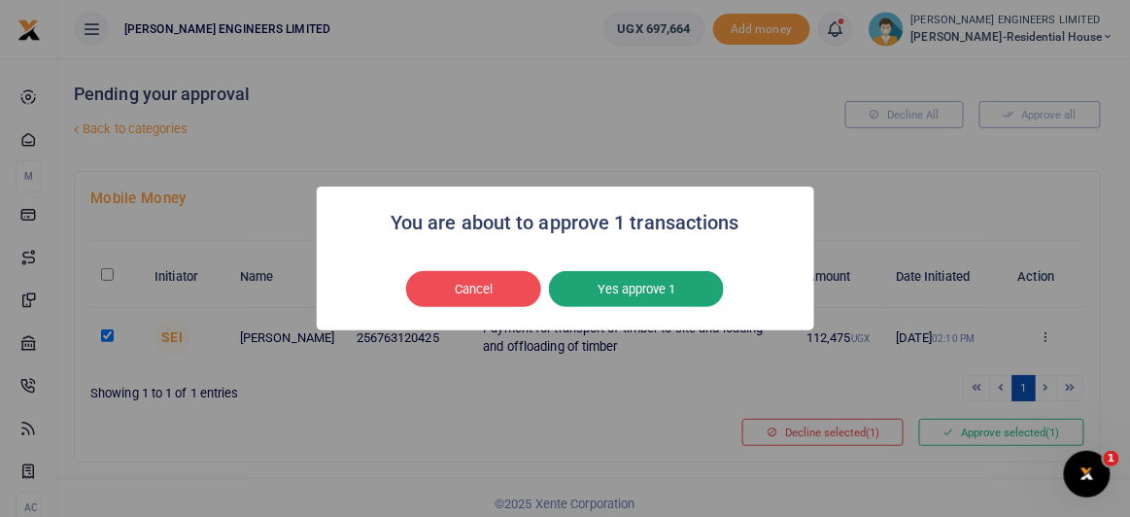
click at [642, 294] on button "Yes approve 1" at bounding box center [636, 289] width 175 height 37
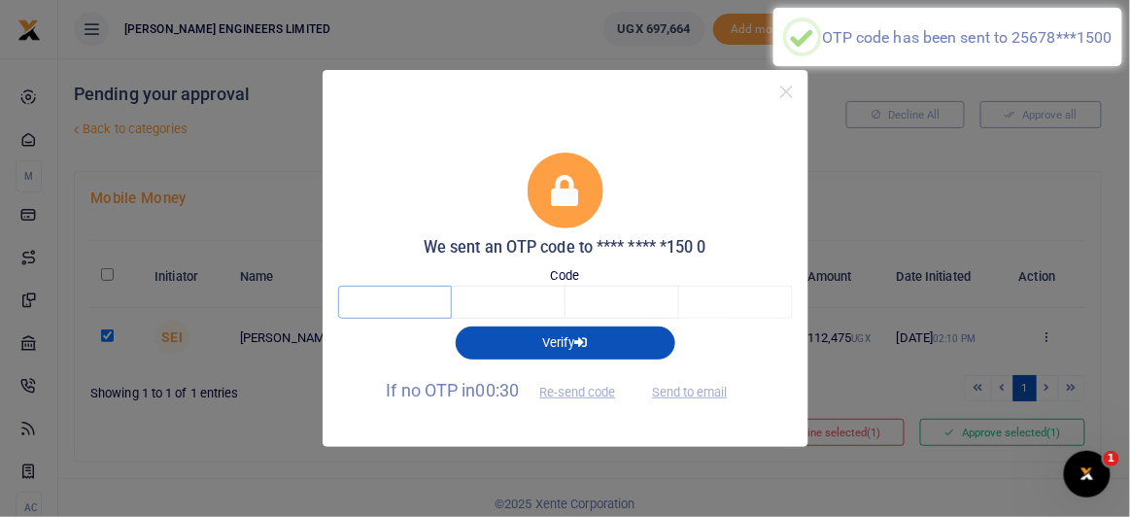
click at [407, 299] on input "text" at bounding box center [395, 302] width 114 height 33
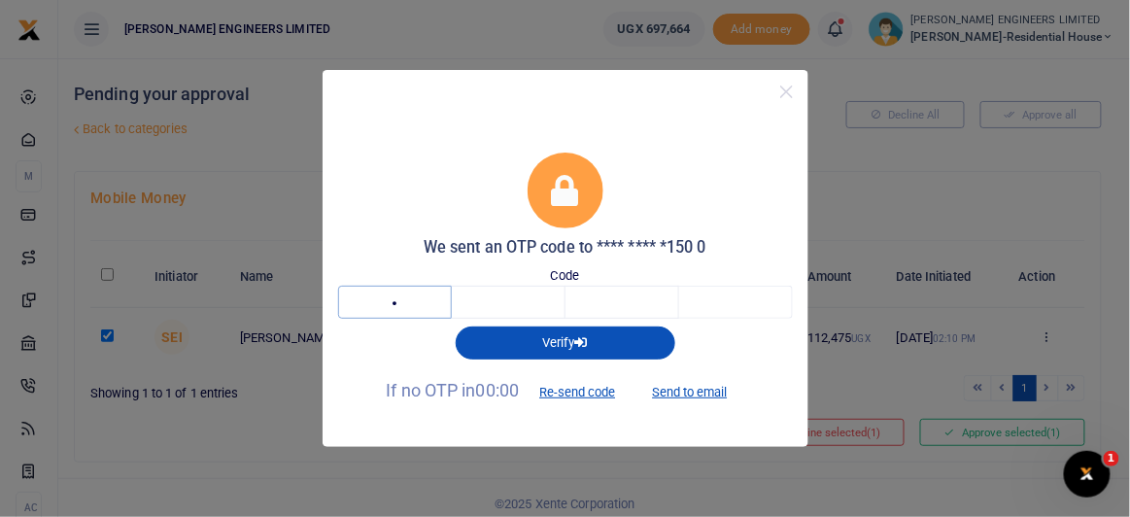
type input "5"
type input "0"
type input "2"
type input "9"
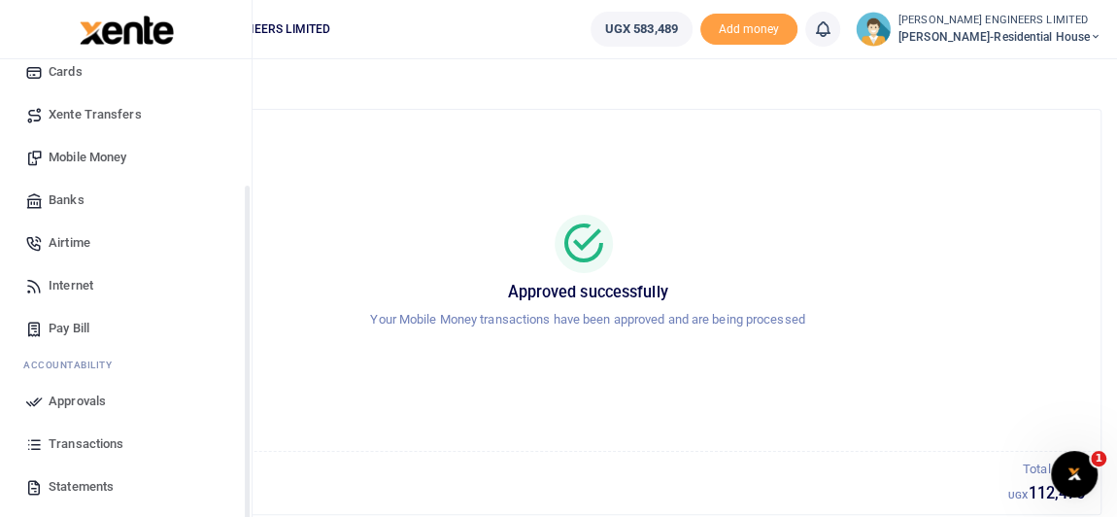
scroll to position [176, 0]
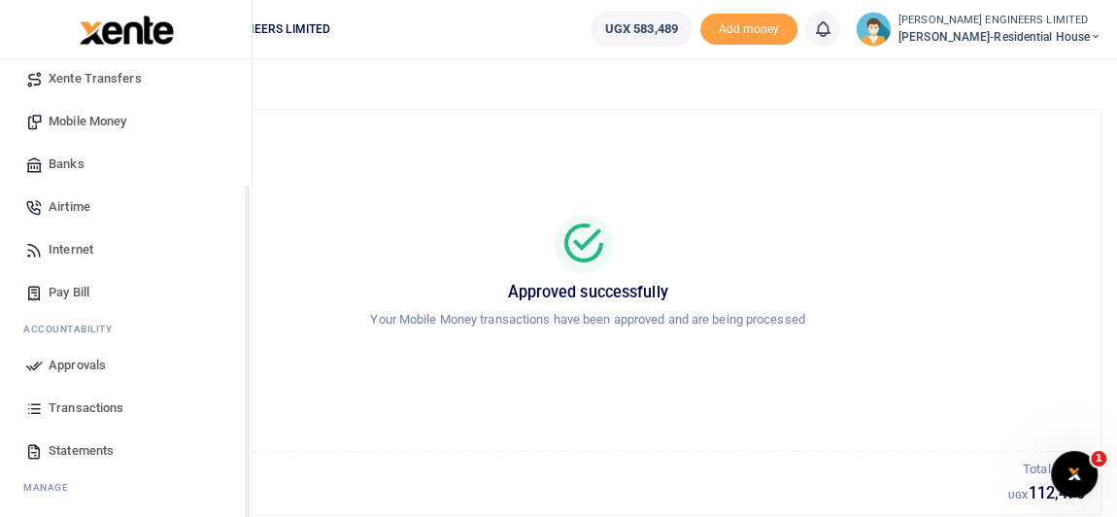
click at [89, 408] on span "Transactions" at bounding box center [86, 407] width 75 height 19
